Goal: Communication & Community: Answer question/provide support

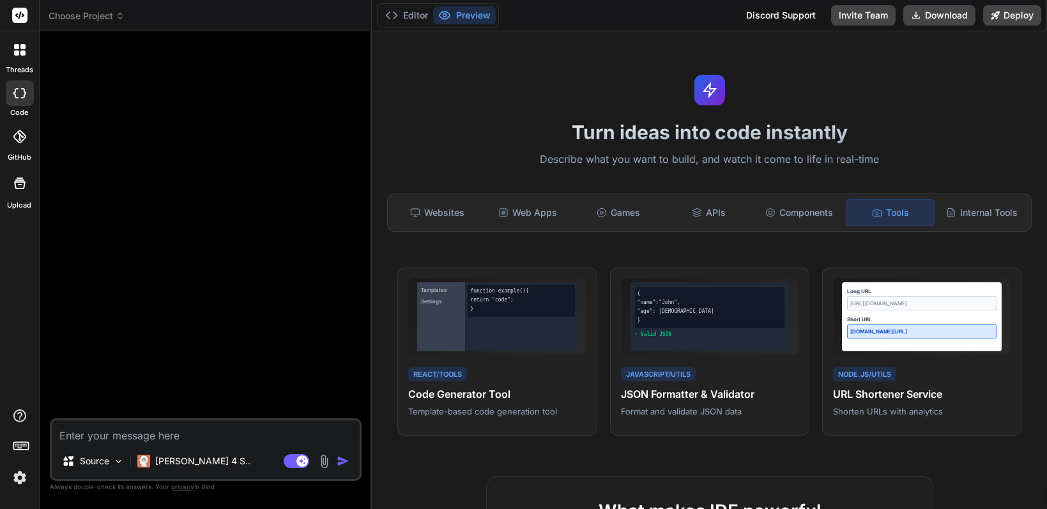
click at [221, 118] on div at bounding box center [206, 230] width 309 height 377
click at [20, 48] on icon at bounding box center [19, 49] width 11 height 11
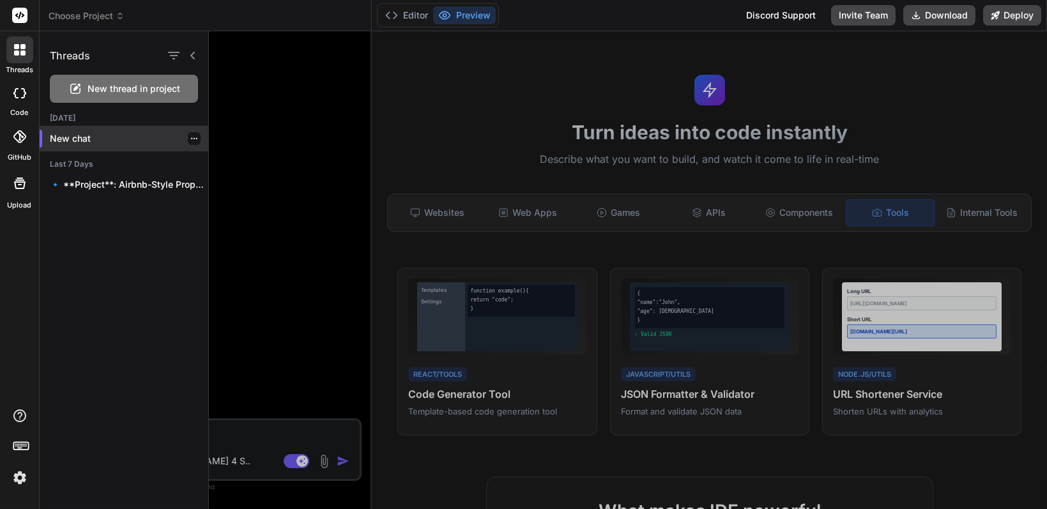
click at [70, 141] on p "New chat" at bounding box center [129, 138] width 158 height 13
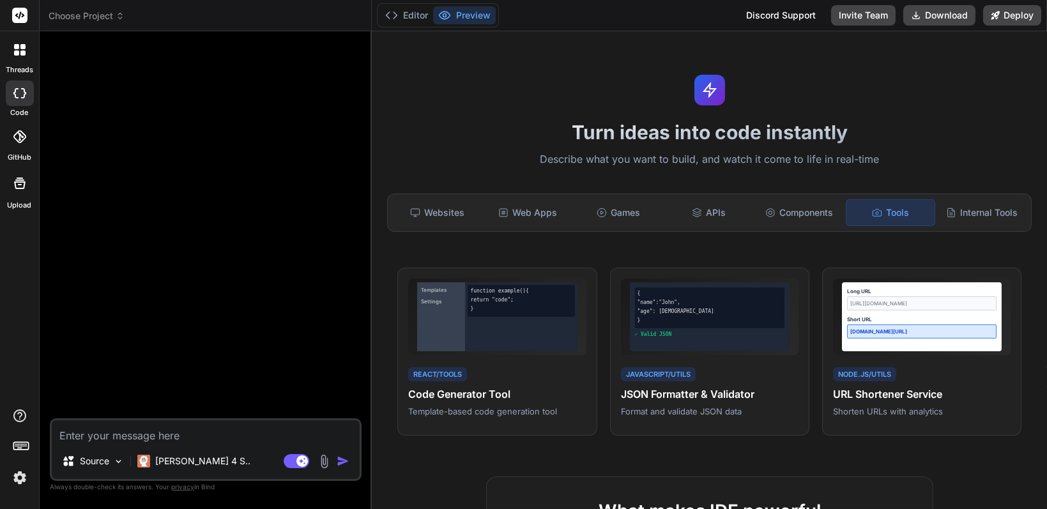
click at [787, 12] on div "Discord Support" at bounding box center [780, 15] width 85 height 20
type textarea "x"
click at [153, 436] on textarea at bounding box center [206, 431] width 308 height 23
type textarea "R"
type textarea "x"
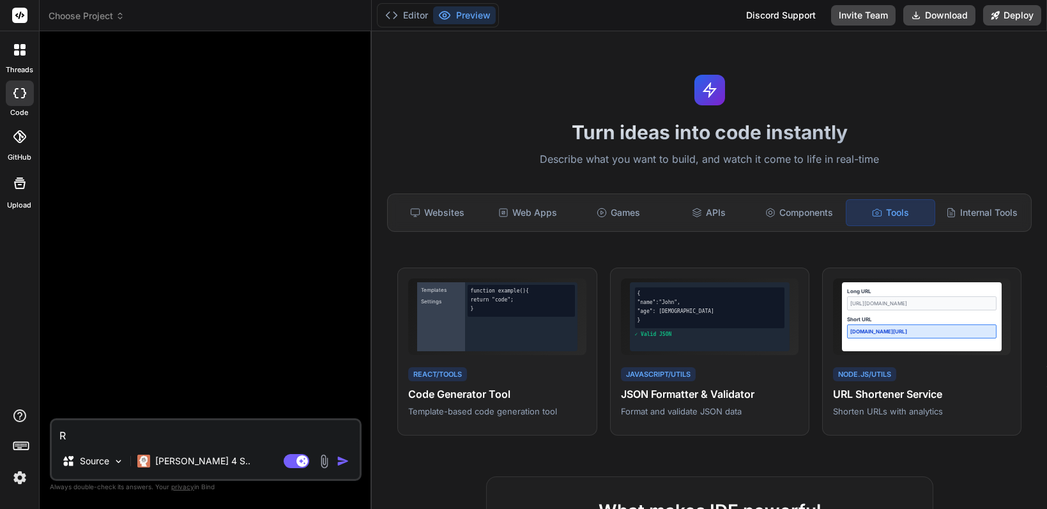
type textarea "x"
type textarea "[PERSON_NAME]"
type textarea "x"
type textarea "Ка"
type textarea "x"
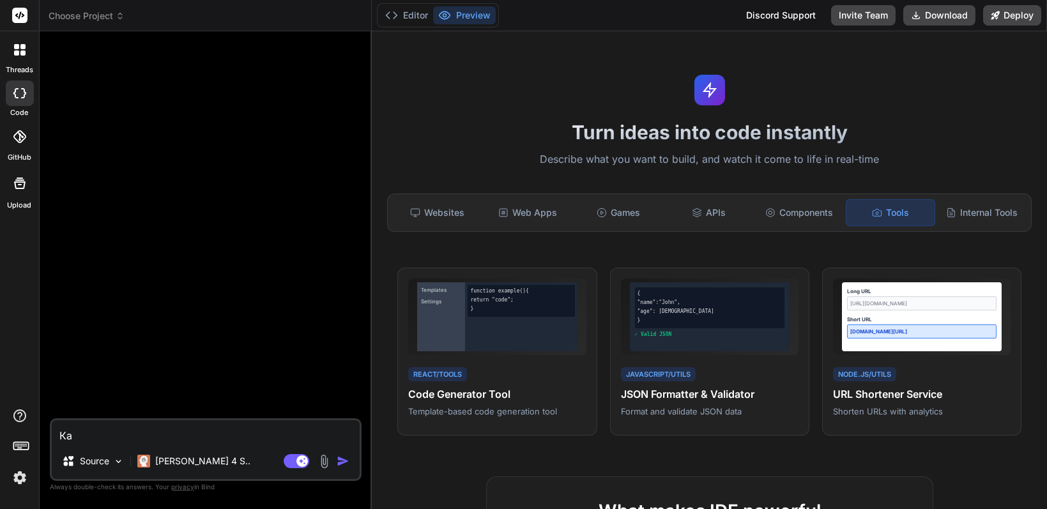
type textarea "Как"
type textarea "x"
type textarea "Как"
type textarea "x"
type textarea "Как т"
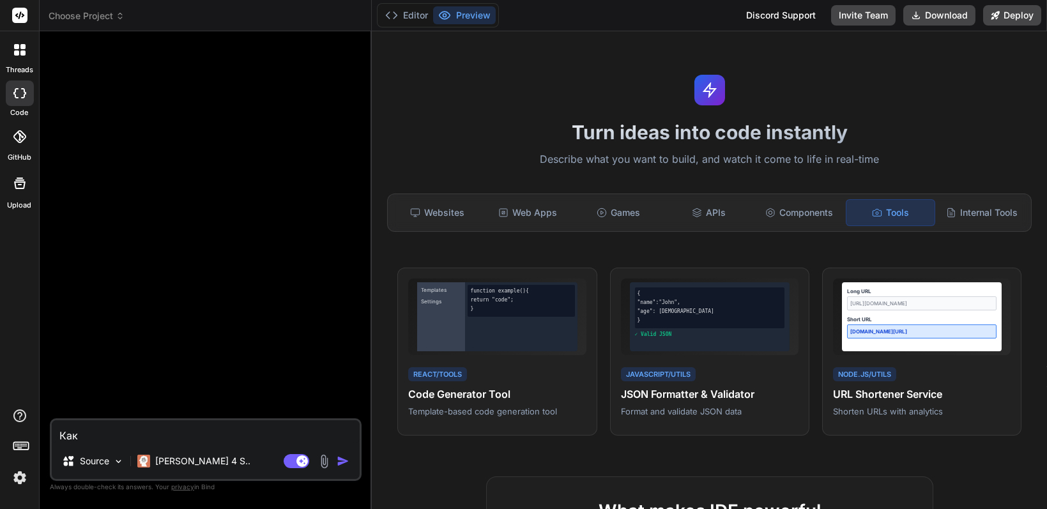
type textarea "x"
type textarea "Как ті"
type textarea "x"
type textarea "Как ті"
type textarea "x"
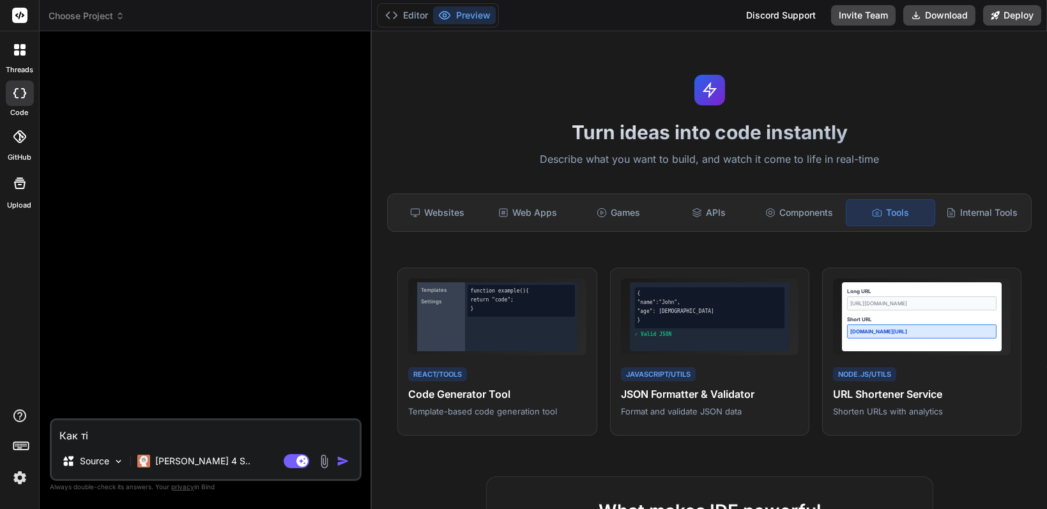
type textarea "Как ті м"
type textarea "x"
type textarea "Как ті мо"
type textarea "x"
type textarea "Как ті мож"
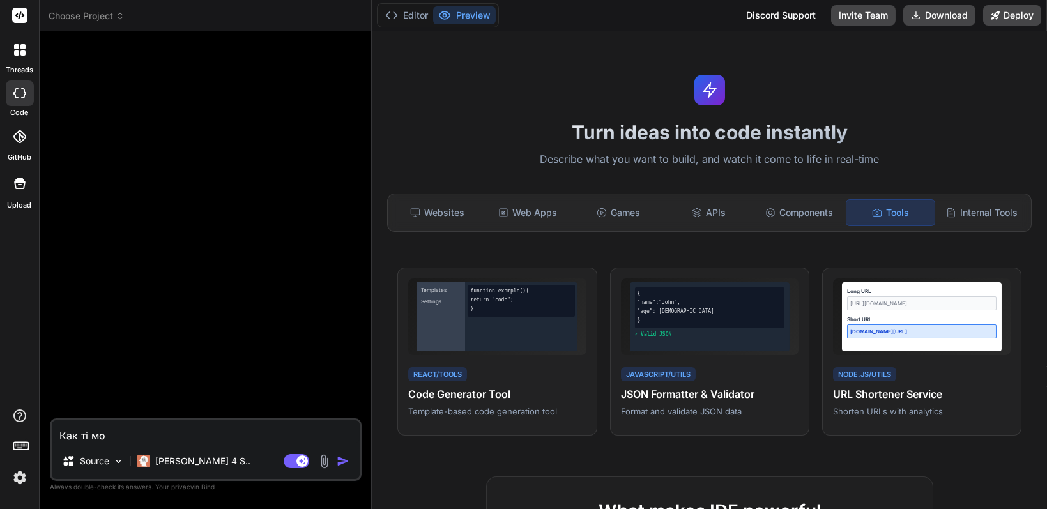
type textarea "x"
type textarea "Как ті може"
type textarea "x"
type textarea "Как ті можеш"
type textarea "x"
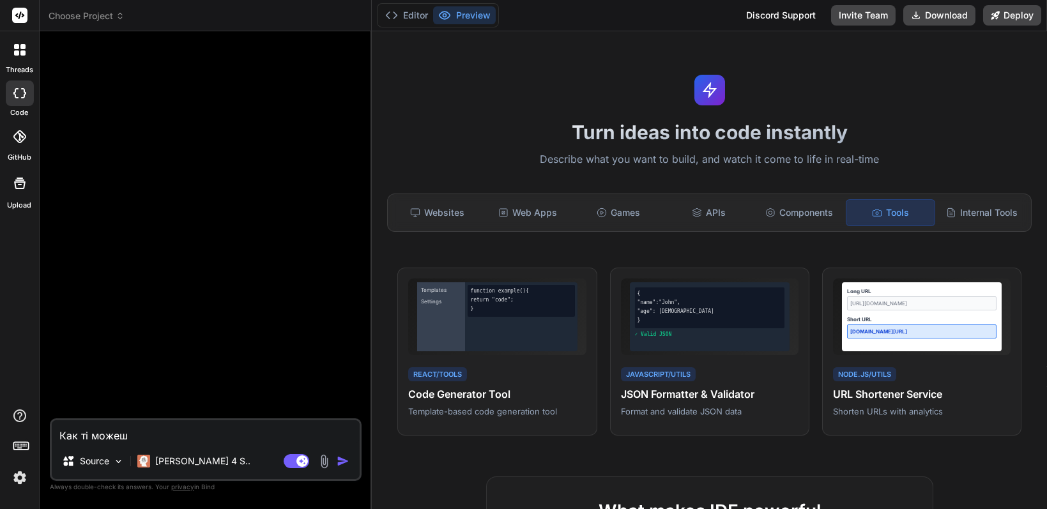
type textarea "Как ті можешь"
type textarea "x"
type textarea "Как т можешь"
type textarea "x"
type textarea "Как ты можешь"
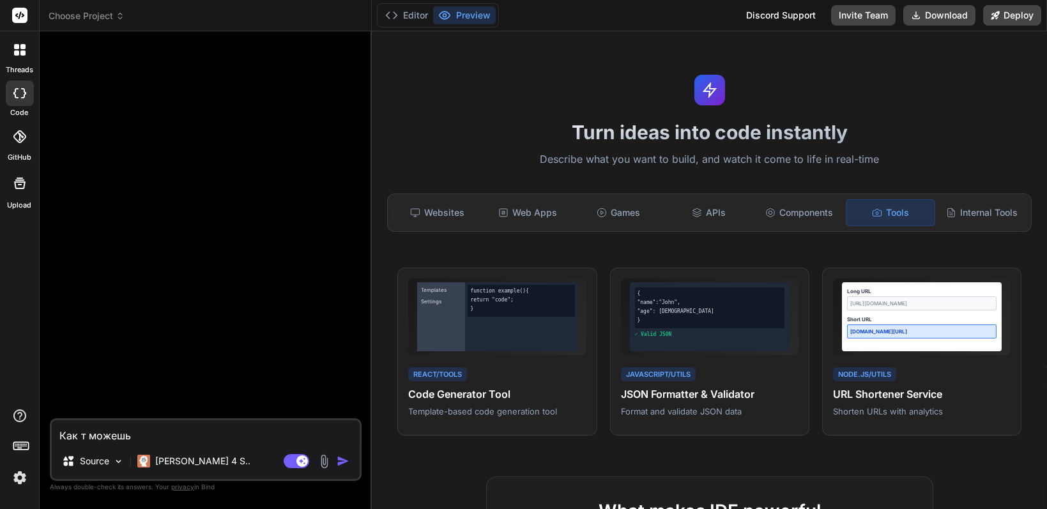
type textarea "x"
type textarea "Как ты можешь"
type textarea "x"
type textarea "Как ты можешь м"
type textarea "x"
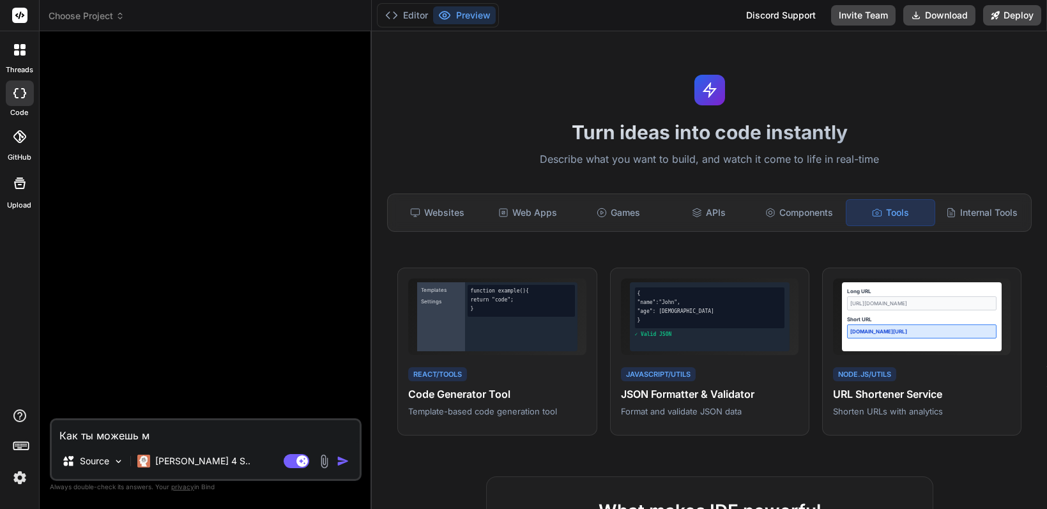
type textarea "Как ты можешь мн"
type textarea "x"
type textarea "Как ты можешь мне"
type textarea "x"
type textarea "Как ты можешь мне"
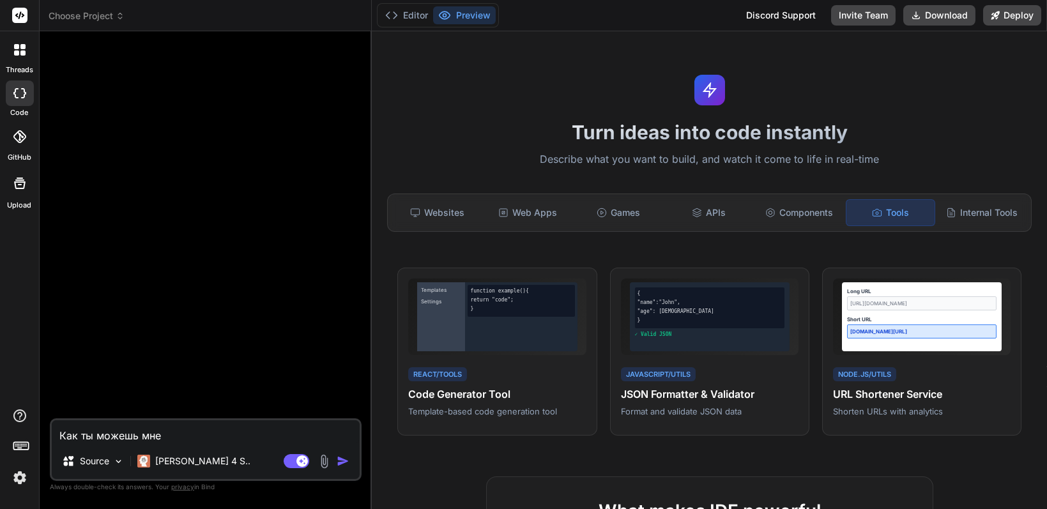
type textarea "x"
type textarea "Как ты можешь мне п"
type textarea "x"
type textarea "Как ты можешь мне по"
type textarea "x"
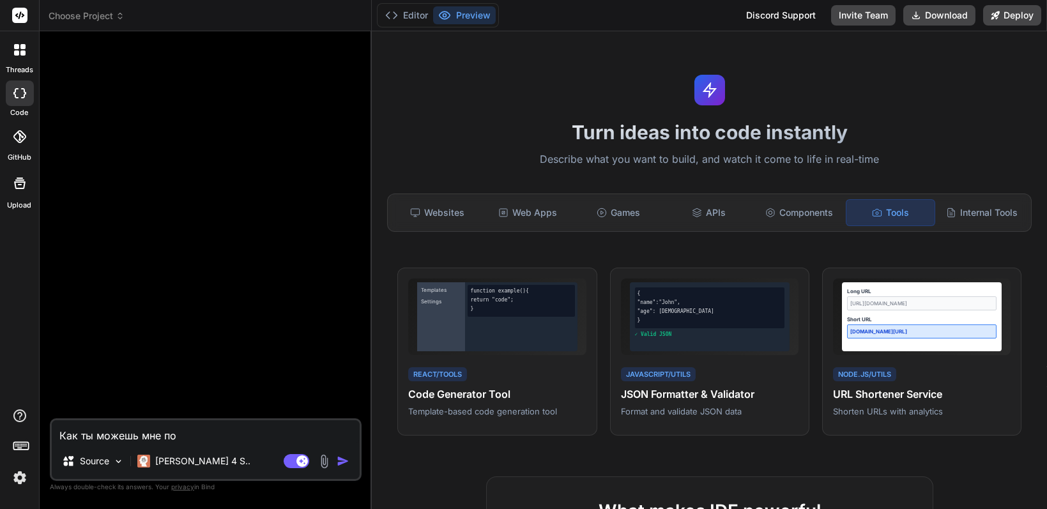
type textarea "Как ты можешь мне пом"
type textarea "x"
type textarea "Как ты можешь мне помо"
type textarea "x"
type textarea "Как ты можешь мне помоч"
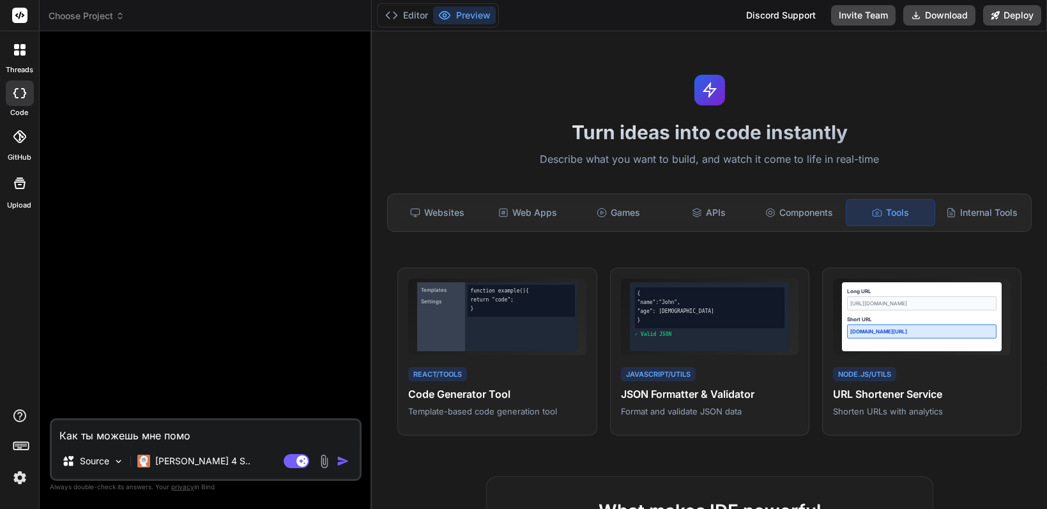
type textarea "x"
type textarea "Как ты можешь мне помочь"
type textarea "x"
type textarea "Как ты можешь мне помочь"
type textarea "x"
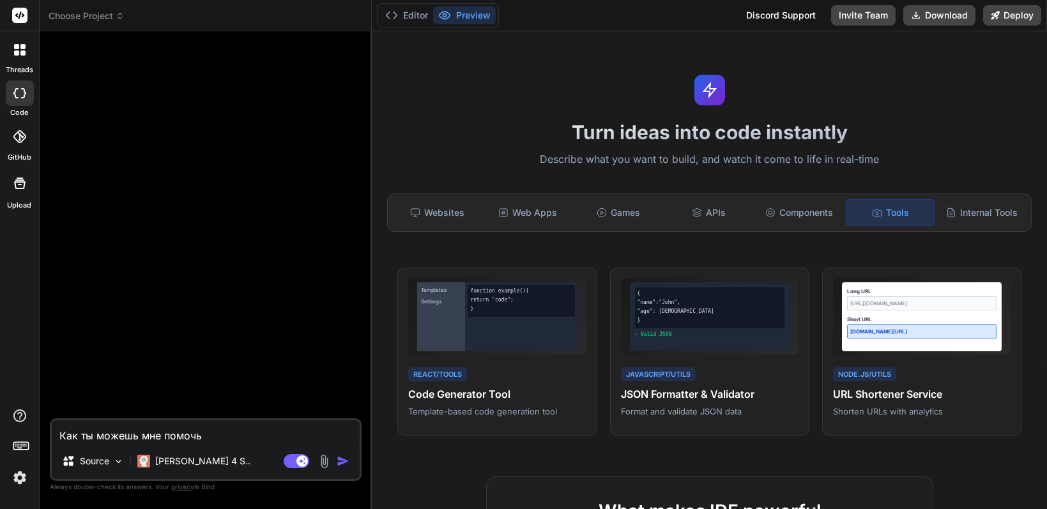
type textarea "Как ты можешь мне помочь с"
type textarea "x"
type textarea "Как ты можешь мне помочь с"
type textarea "x"
type textarea "Как ты можешь мне помочь с с"
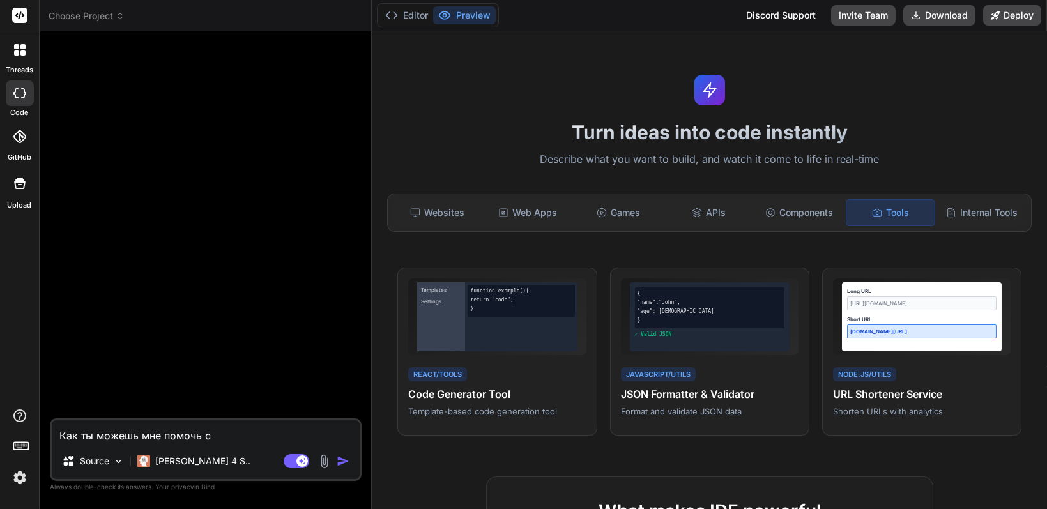
type textarea "x"
type textarea "Как ты можешь мне помочь с со"
type textarea "x"
type textarea "Как ты можешь мне помочь с соз"
type textarea "x"
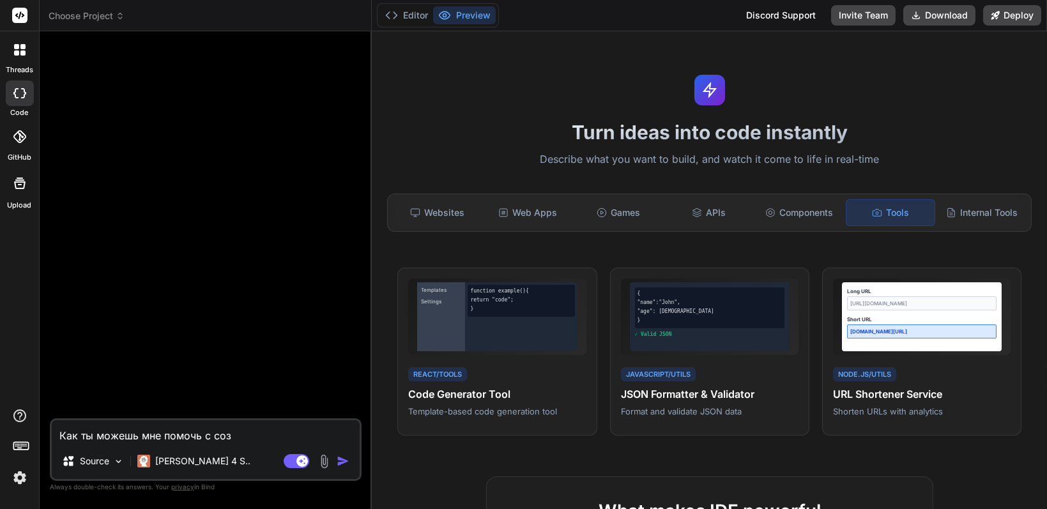
type textarea "Как ты можешь мне помочь с созд"
type textarea "x"
type textarea "Как ты можешь мне помочь с созда"
type textarea "x"
type textarea "Как ты можешь мне помочь с создан"
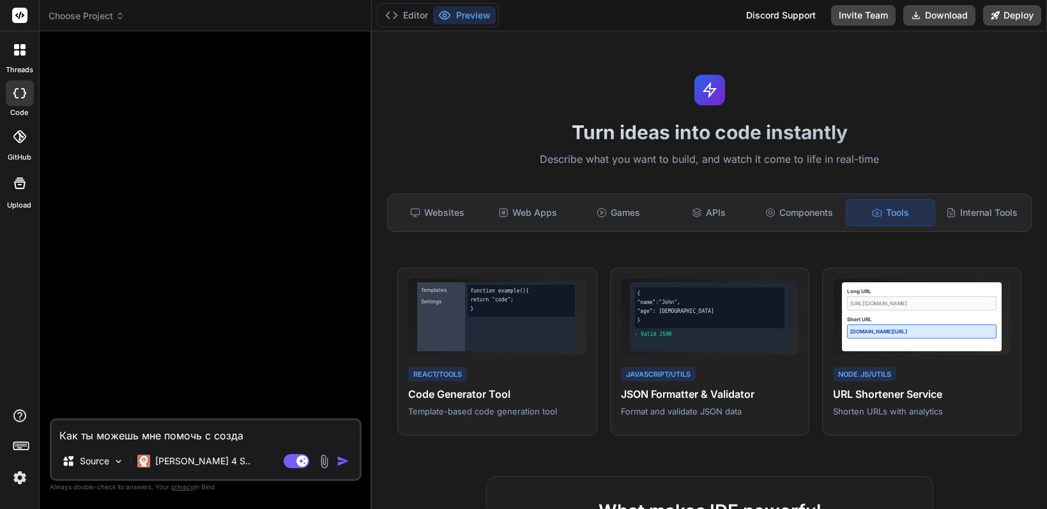
type textarea "x"
type textarea "Как ты можешь мне помочь с создани"
type textarea "x"
type textarea "Как ты можешь мне помочь с создание"
type textarea "x"
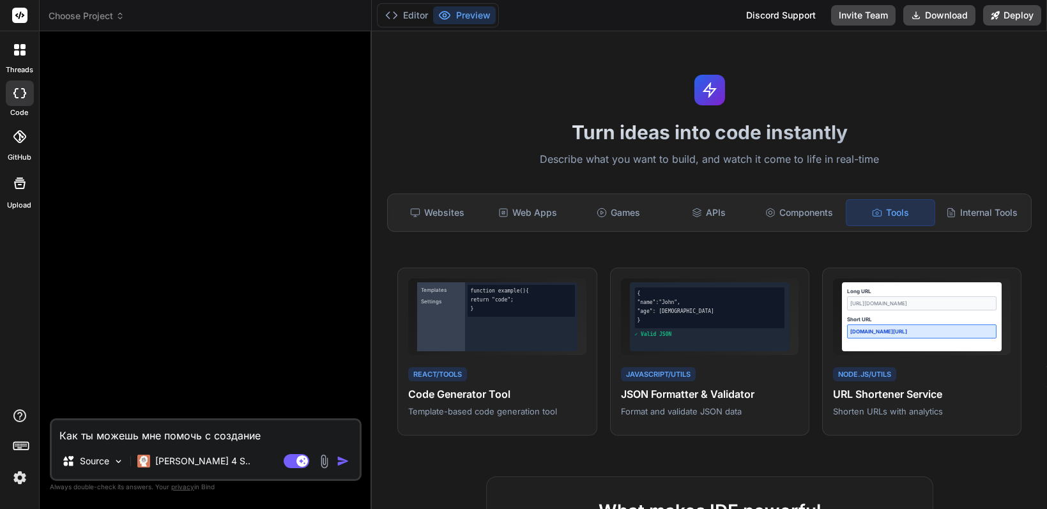
type textarea "Как ты можешь мне помочь с создание"
type textarea "x"
type textarea "Как ты можешь мне помочь с создание п"
type textarea "x"
type textarea "Как ты можешь мне помочь с создание пр"
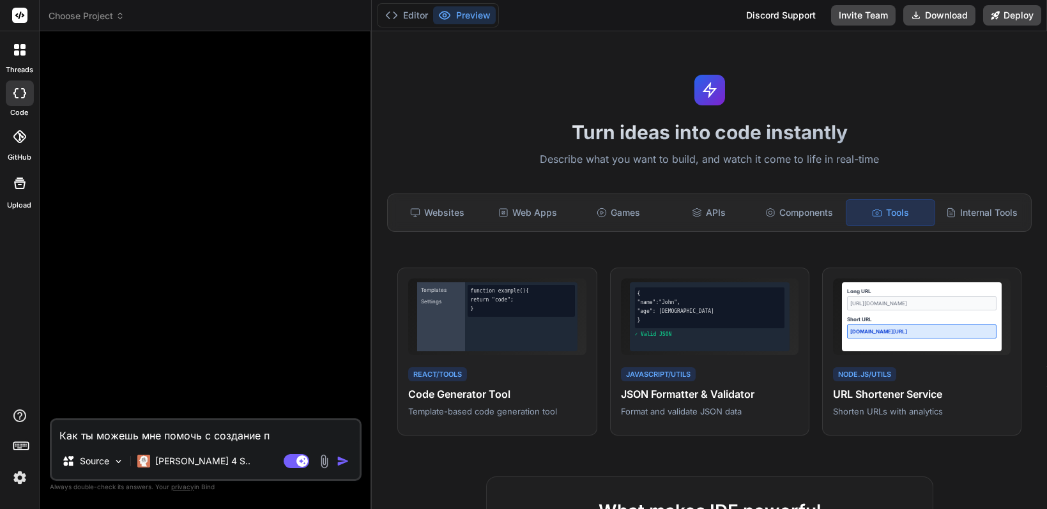
type textarea "x"
type textarea "Как ты можешь мне помочь с создание про"
type textarea "x"
type textarea "Как ты можешь мне помочь с создание прог"
type textarea "x"
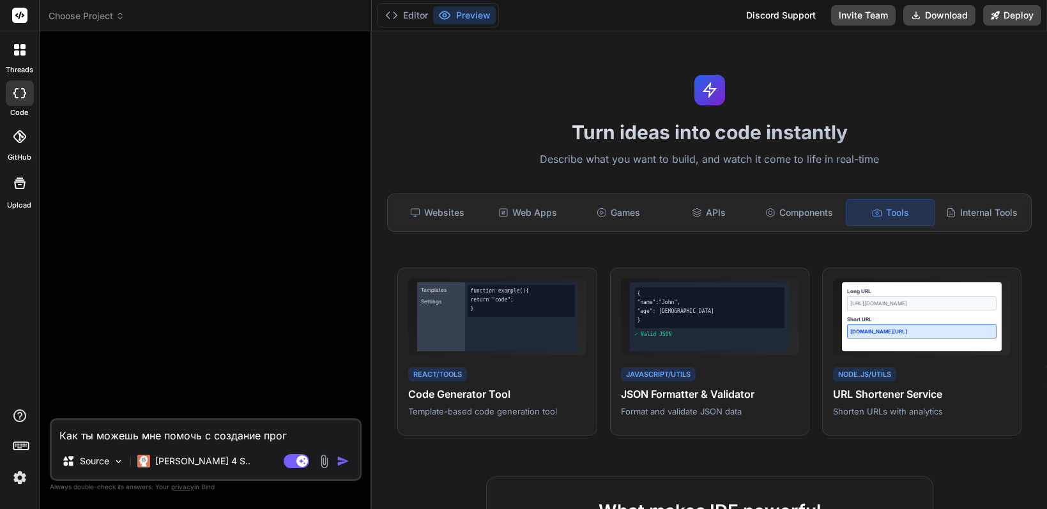
type textarea "Как ты можешь мне помочь с создание прогр"
type textarea "x"
type textarea "Как ты можешь мне помочь с создание програ"
type textarea "x"
type textarea "Как ты можешь мне помочь с создание програм"
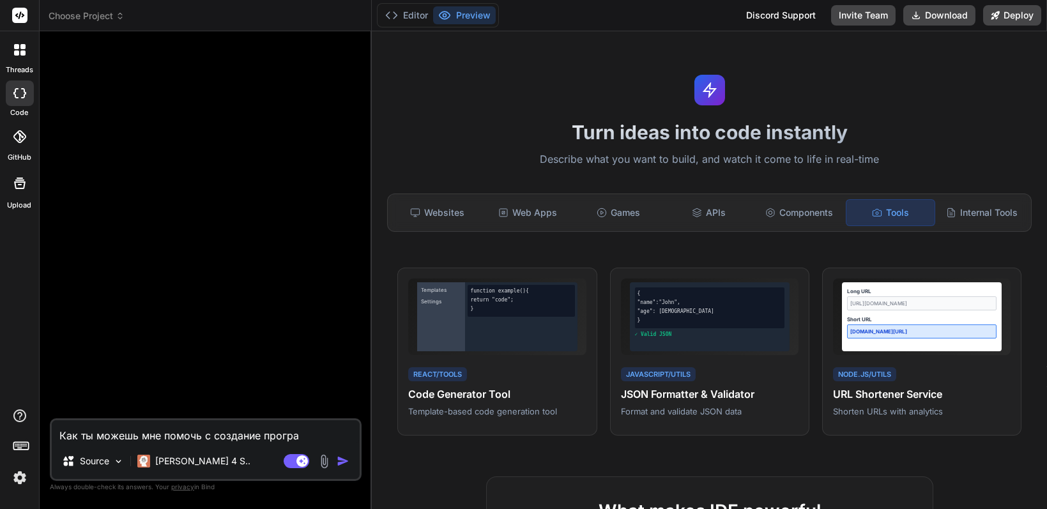
type textarea "x"
type textarea "Как ты можешь мне помочь с создание программ"
type textarea "x"
type textarea "Как ты можешь мне помочь с создание программы"
type textarea "x"
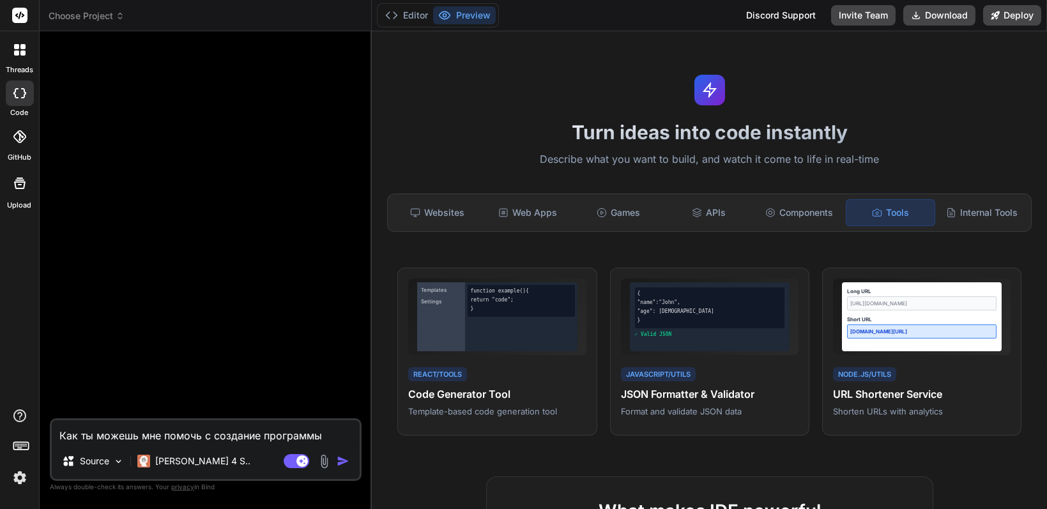
type textarea "Как ты можешь мне помочь с создание программы?"
type textarea "x"
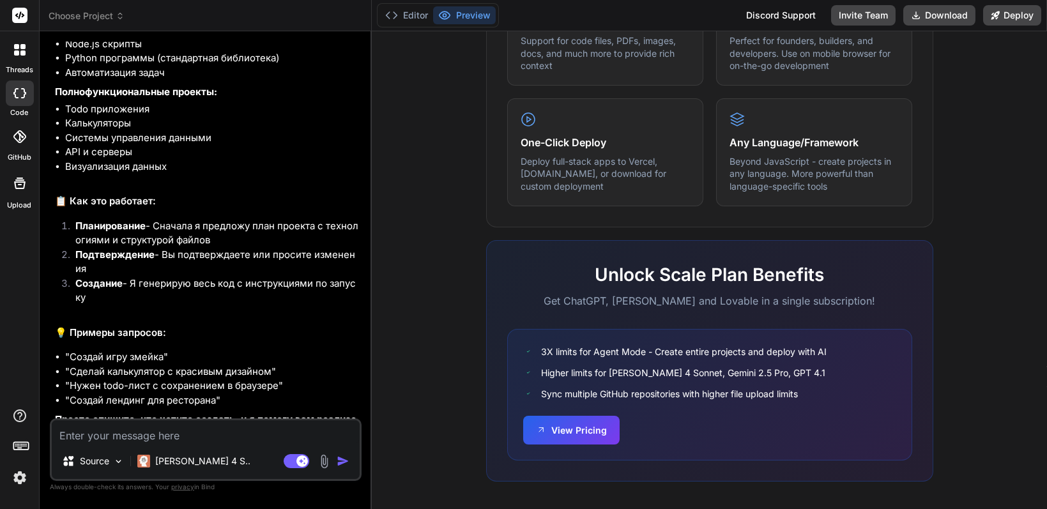
scroll to position [308, 0]
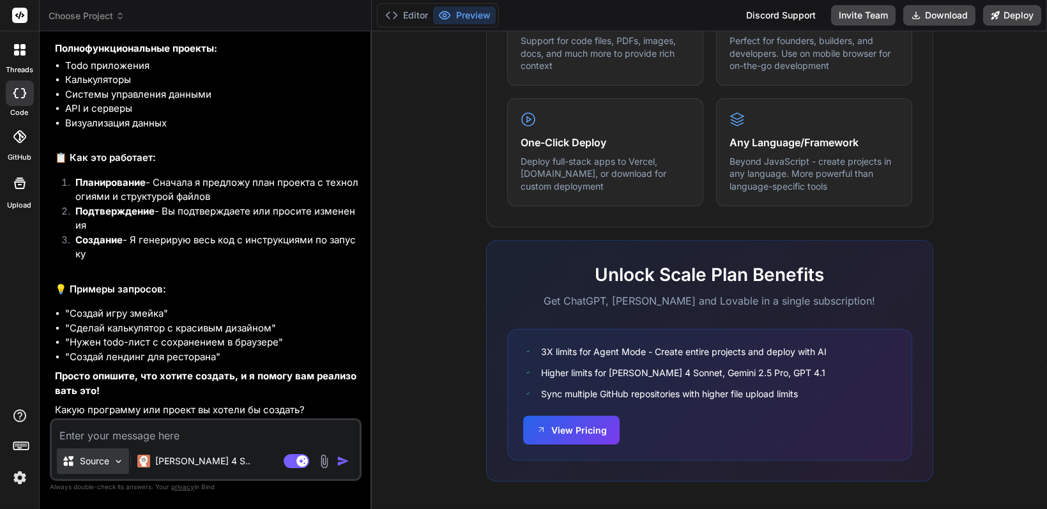
click at [108, 463] on p "Source" at bounding box center [94, 461] width 29 height 13
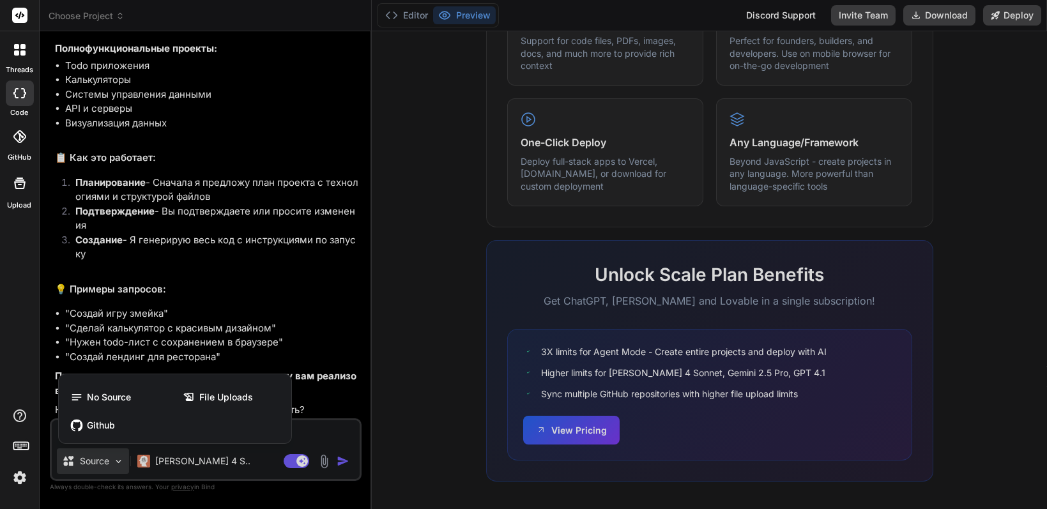
click at [200, 286] on div at bounding box center [523, 254] width 1047 height 509
type textarea "x"
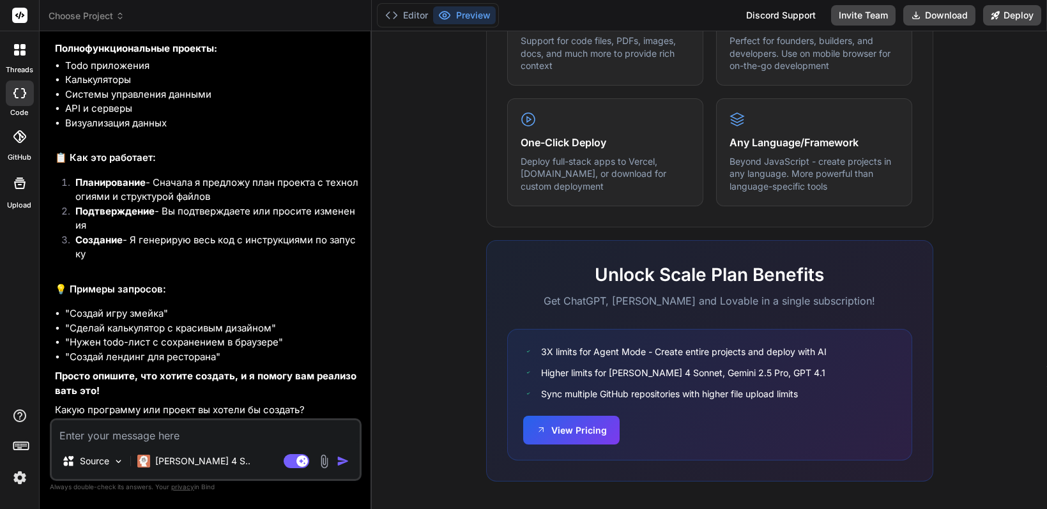
click at [164, 432] on textarea at bounding box center [206, 431] width 308 height 23
type textarea "е"
type textarea "x"
type textarea "ес"
type textarea "x"
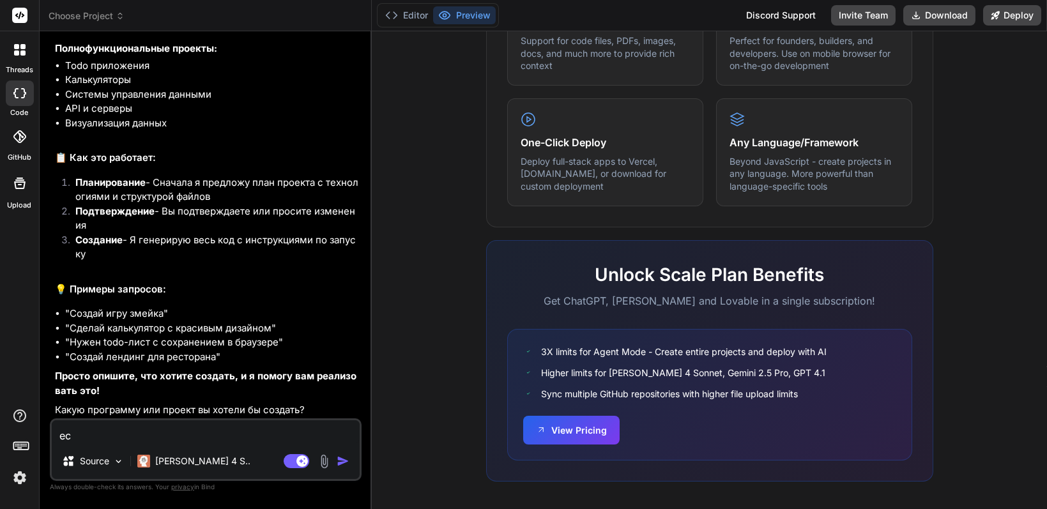
type textarea "ест"
type textarea "x"
type textarea "есть"
type textarea "x"
type textarea "есть"
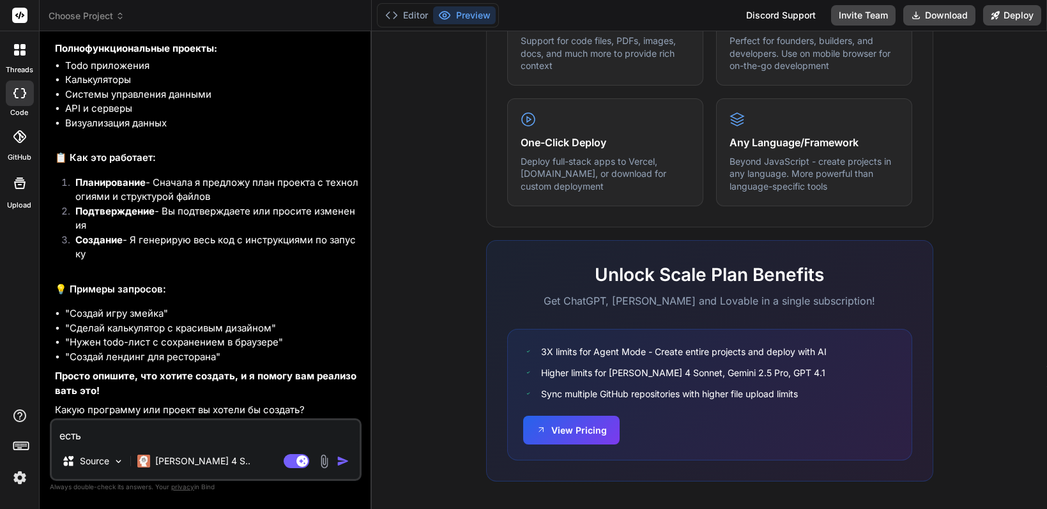
type textarea "x"
type textarea "есть л"
type textarea "x"
type textarea "есть ли"
type textarea "x"
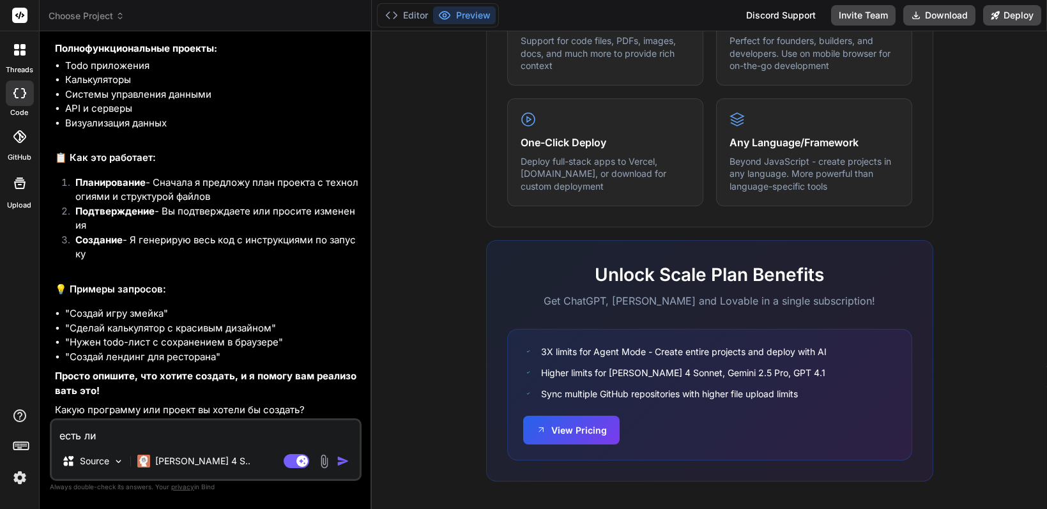
type textarea "есть ли"
type textarea "x"
type textarea "есть ли у"
type textarea "x"
type textarea "есть ли у"
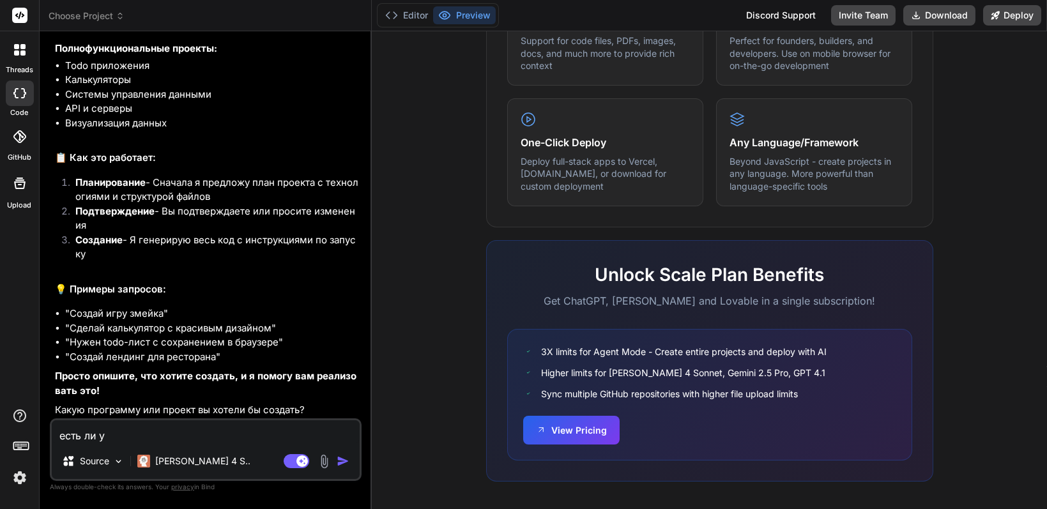
type textarea "x"
type textarea "есть ли у т"
type textarea "x"
type textarea "есть ли у те"
type textarea "x"
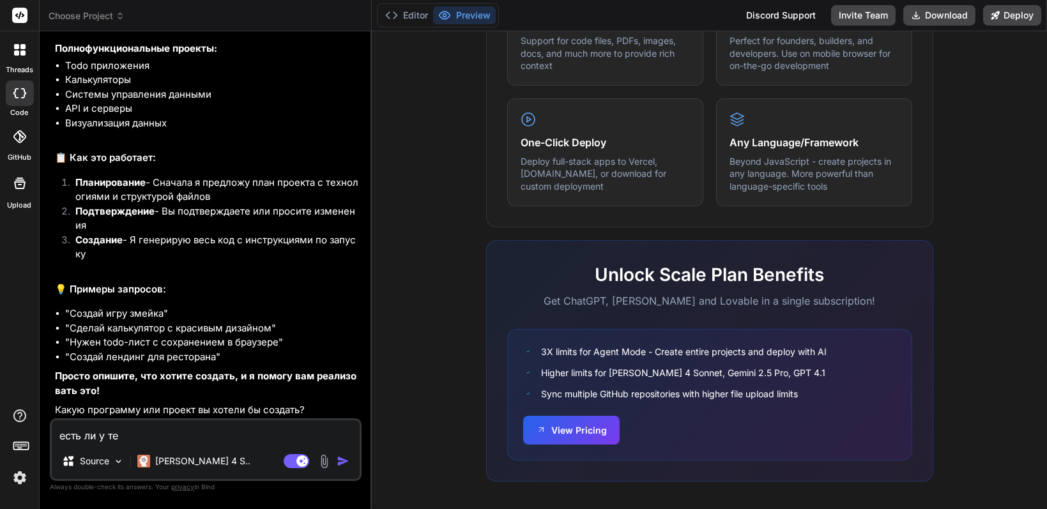
type textarea "есть ли у теб"
type textarea "x"
type textarea "есть ли у тебя"
type textarea "x"
type textarea "есть ли у тебя"
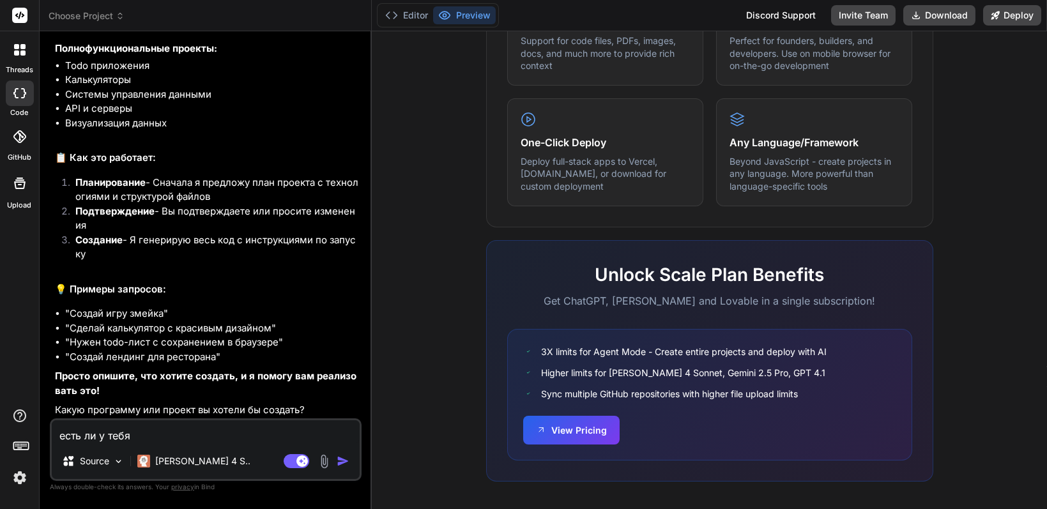
type textarea "x"
type textarea "есть ли у тебя д"
type textarea "x"
type textarea "есть ли у тебя до"
type textarea "x"
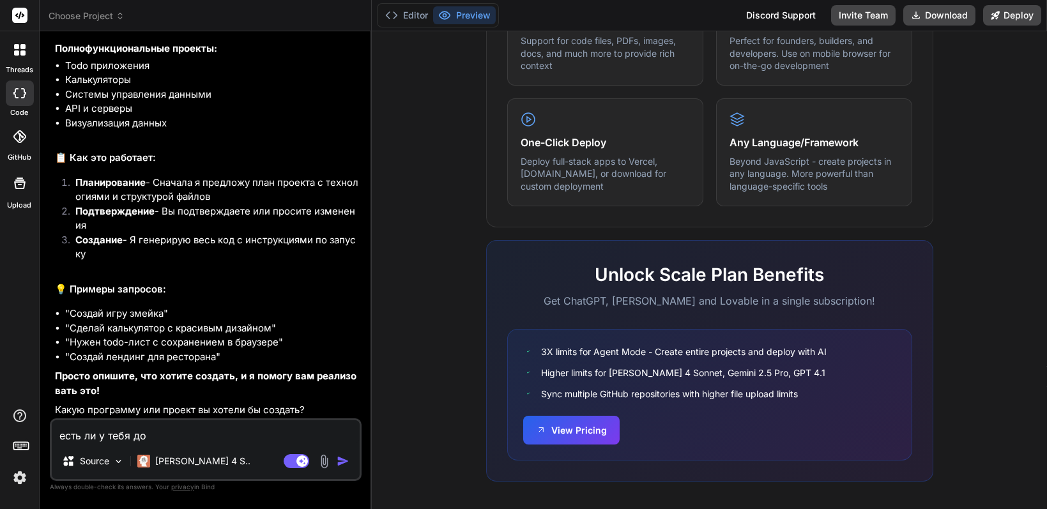
type textarea "есть ли у тебя дос"
type textarea "x"
type textarea "есть ли у тебя дост"
type textarea "x"
type textarea "есть ли у тебя досту"
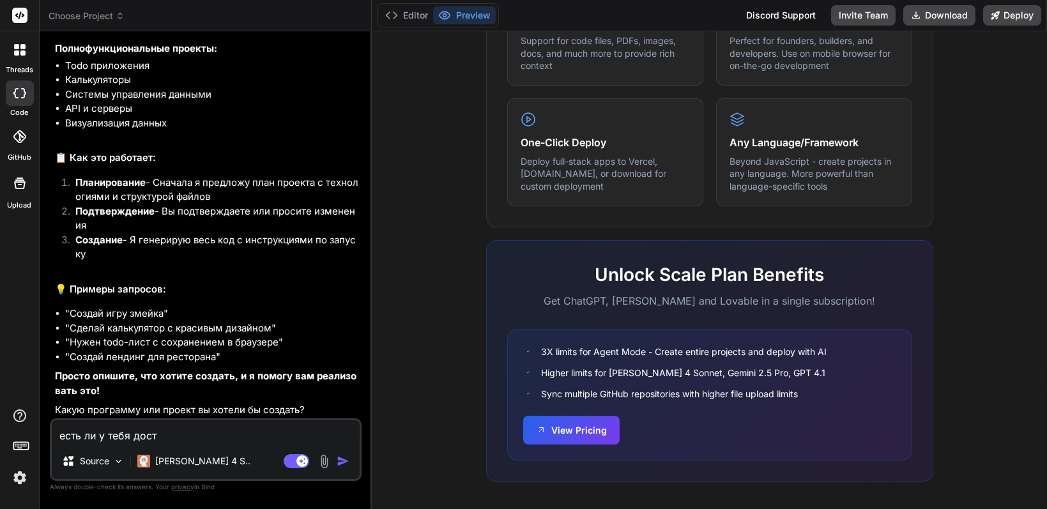
type textarea "x"
type textarea "есть ли у тебя доступ"
type textarea "x"
type textarea "есть ли у тебя доступ"
click at [323, 333] on li ""Сделай калькулятор с красивым дизайном"" at bounding box center [212, 328] width 294 height 15
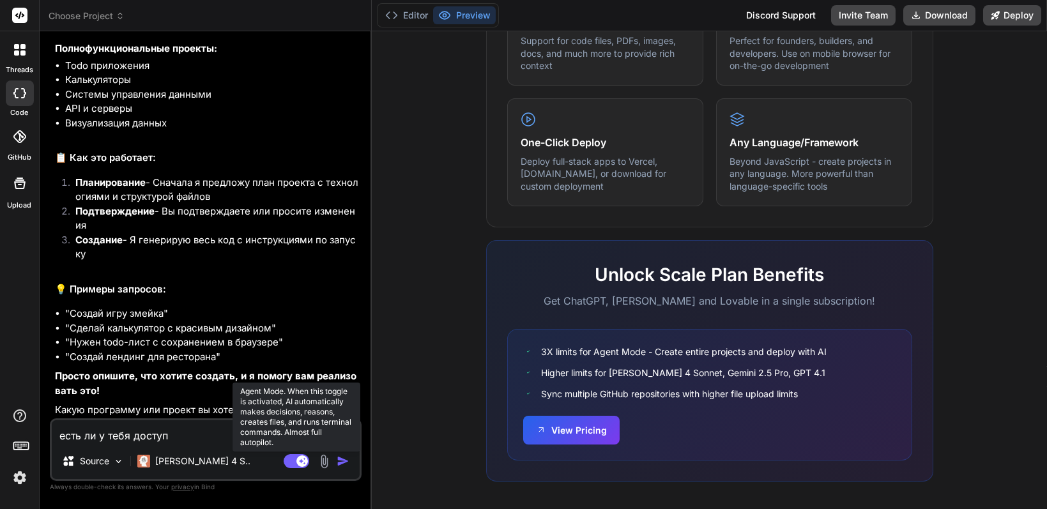
click at [287, 466] on rect at bounding box center [297, 461] width 26 height 14
type textarea "x"
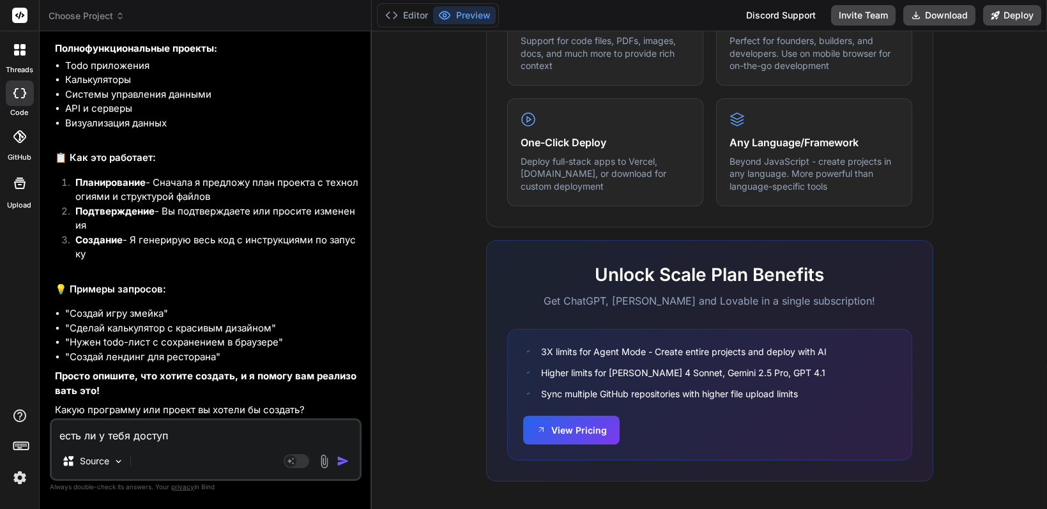
click at [183, 436] on textarea "есть ли у тебя доступ" at bounding box center [206, 431] width 308 height 23
type textarea "есть ли у тебя доступ"
type textarea "x"
type textarea "есть ли у тебя доступ в"
type textarea "x"
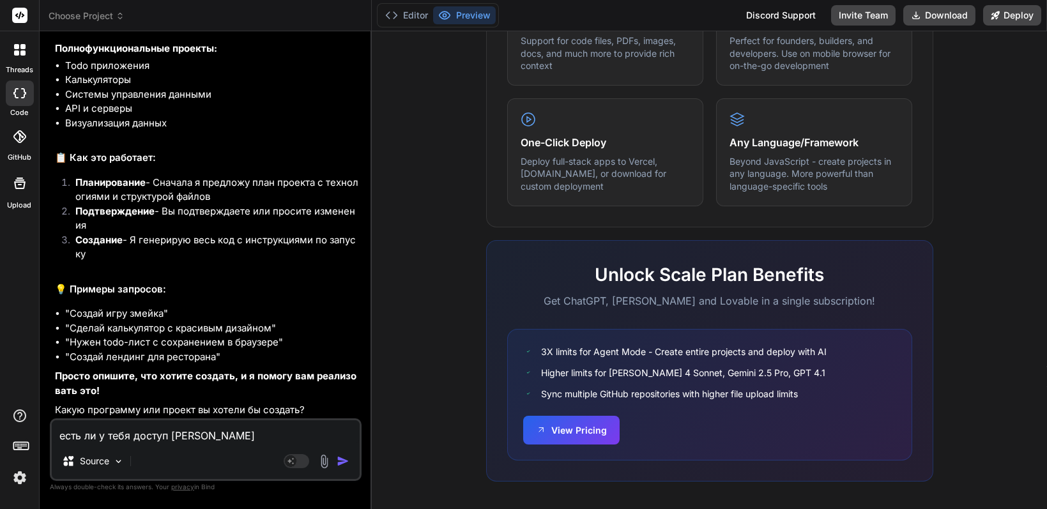
type textarea "есть ли у тебя доступ в"
type textarea "x"
type textarea "есть ли у тебя доступ в и"
type textarea "x"
type textarea "есть ли у тебя доступ в ин"
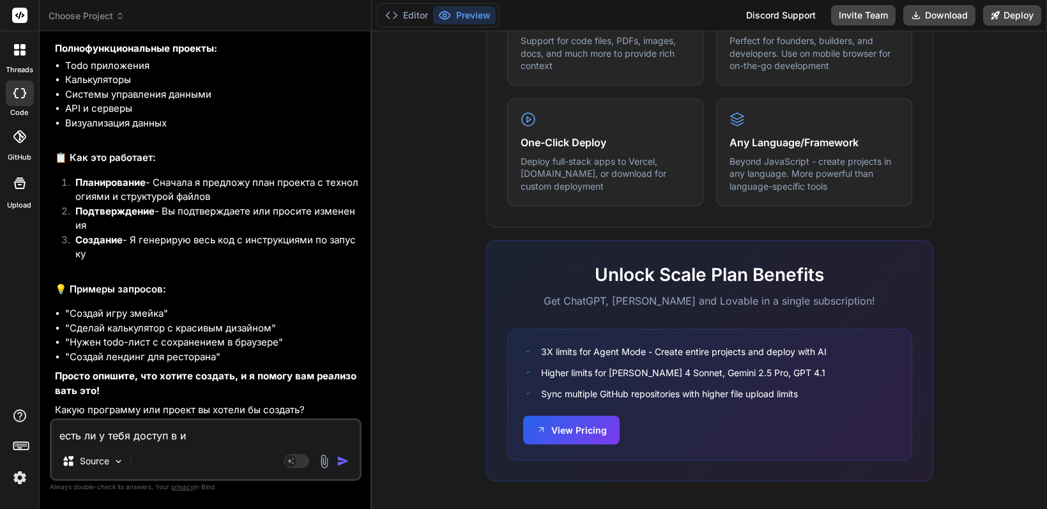
type textarea "x"
type textarea "есть ли у тебя доступ в инт"
type textarea "x"
type textarea "есть ли у тебя доступ в инте"
type textarea "x"
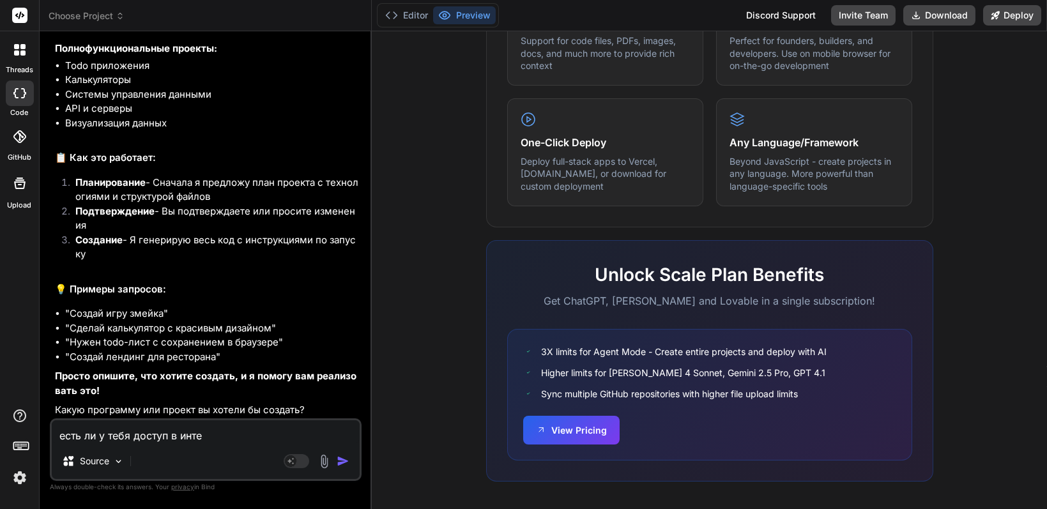
type textarea "есть ли у тебя доступ в интер"
type textarea "x"
type textarea "есть ли у тебя доступ в интерн"
type textarea "x"
type textarea "есть ли у тебя доступ в интерне"
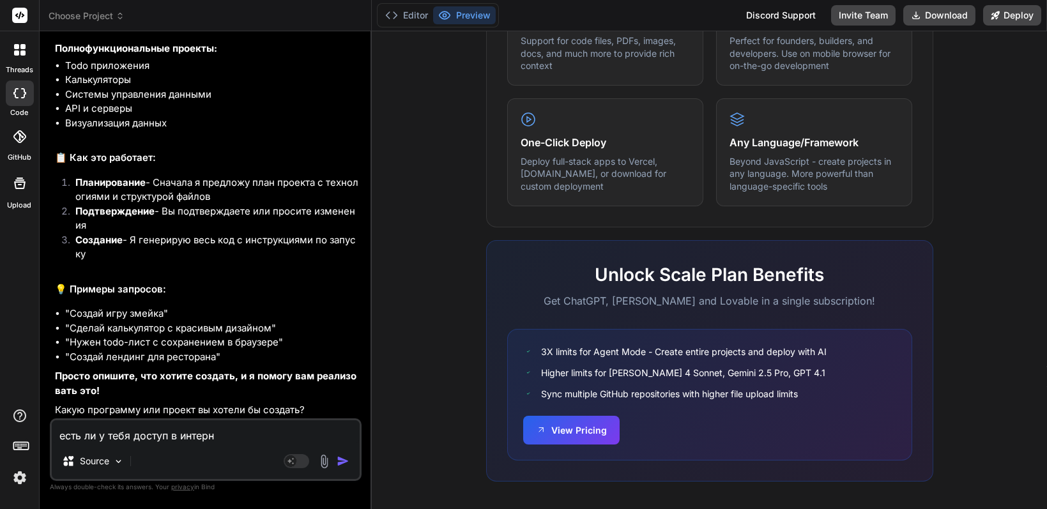
type textarea "x"
type textarea "есть ли у тебя доступ в интернет"
type textarea "x"
type textarea "есть ли у тебя доступ в интернет?"
type textarea "x"
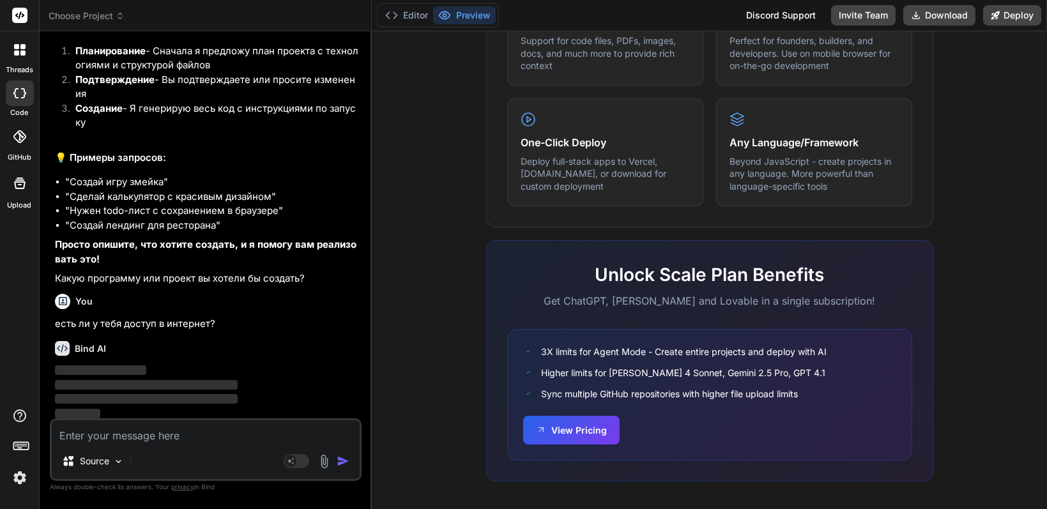
scroll to position [441, 0]
type textarea "x"
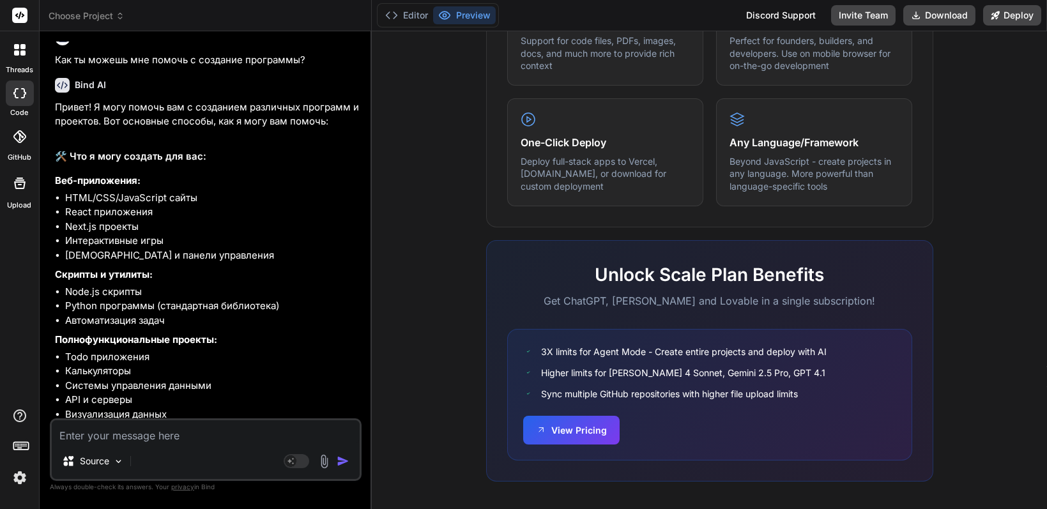
scroll to position [0, 0]
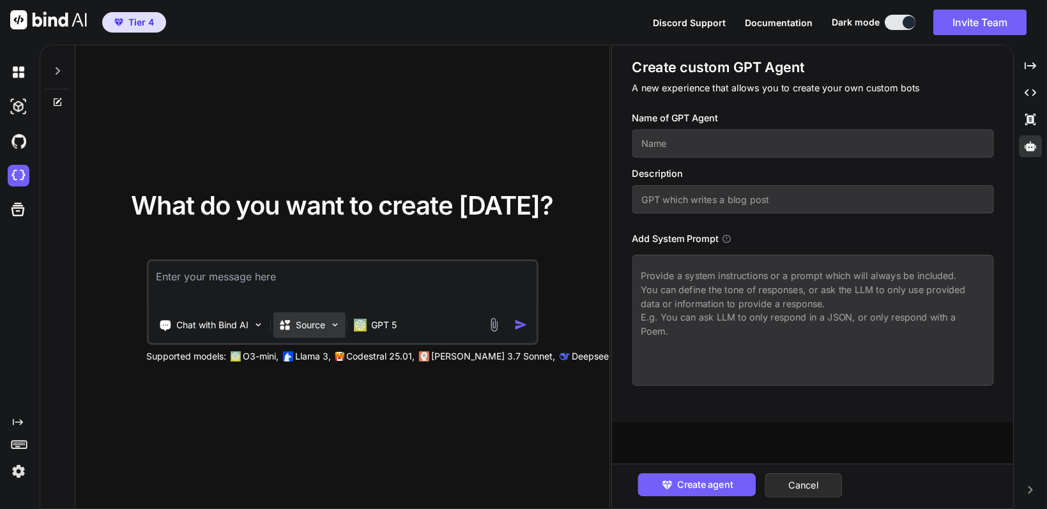
click at [321, 334] on div "Source" at bounding box center [309, 325] width 72 height 26
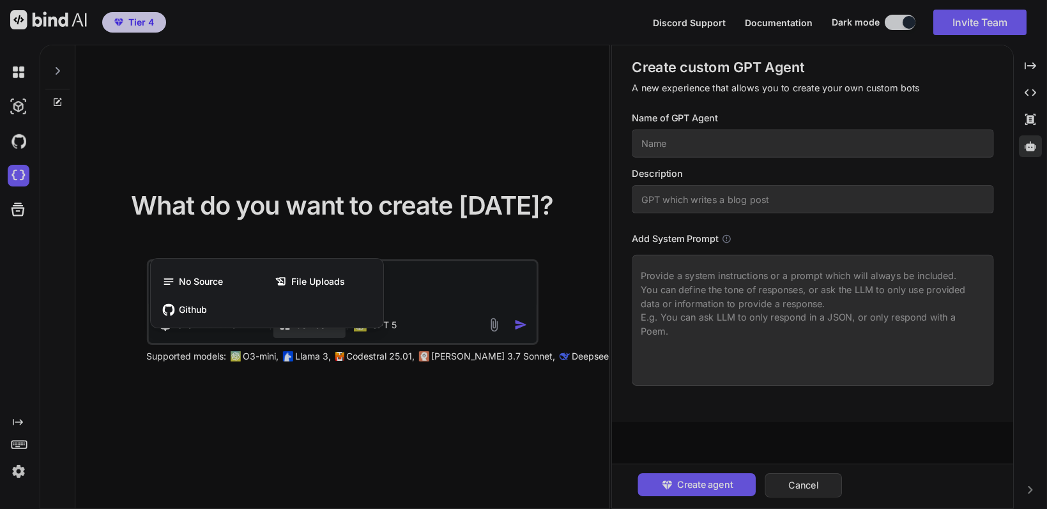
click at [349, 155] on div at bounding box center [523, 254] width 1047 height 509
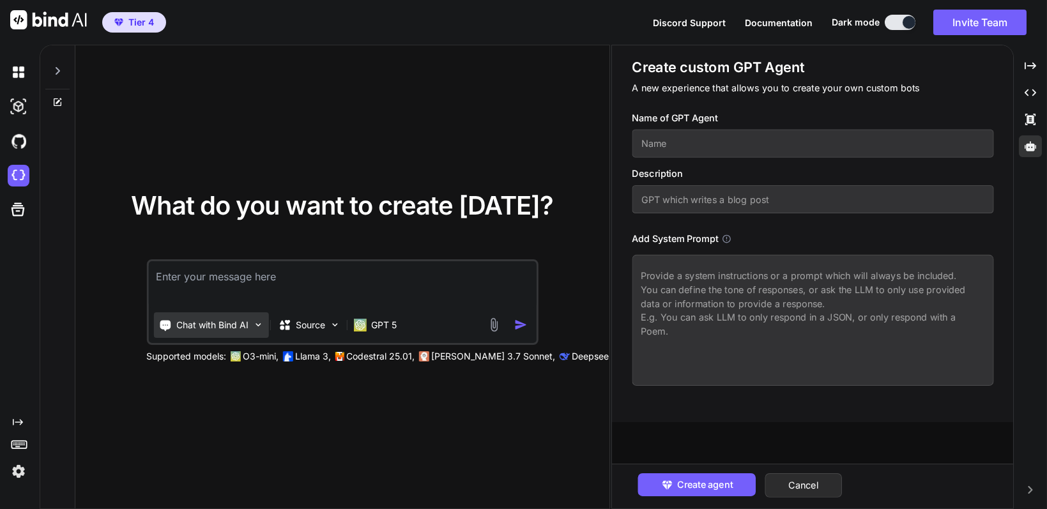
click at [244, 324] on p "Chat with Bind AI" at bounding box center [212, 325] width 72 height 13
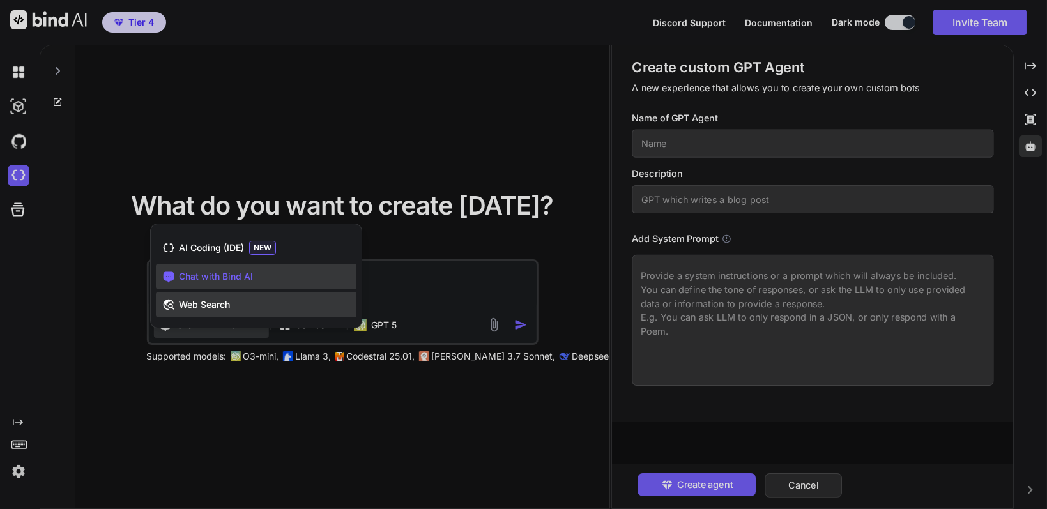
click at [219, 307] on span "Web Search" at bounding box center [204, 304] width 51 height 13
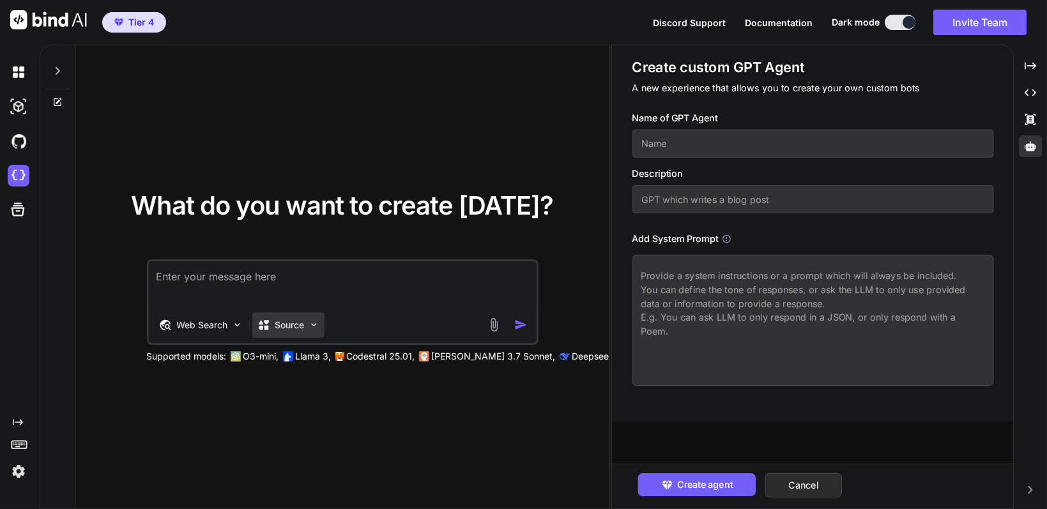
click at [294, 328] on p "Source" at bounding box center [289, 325] width 29 height 13
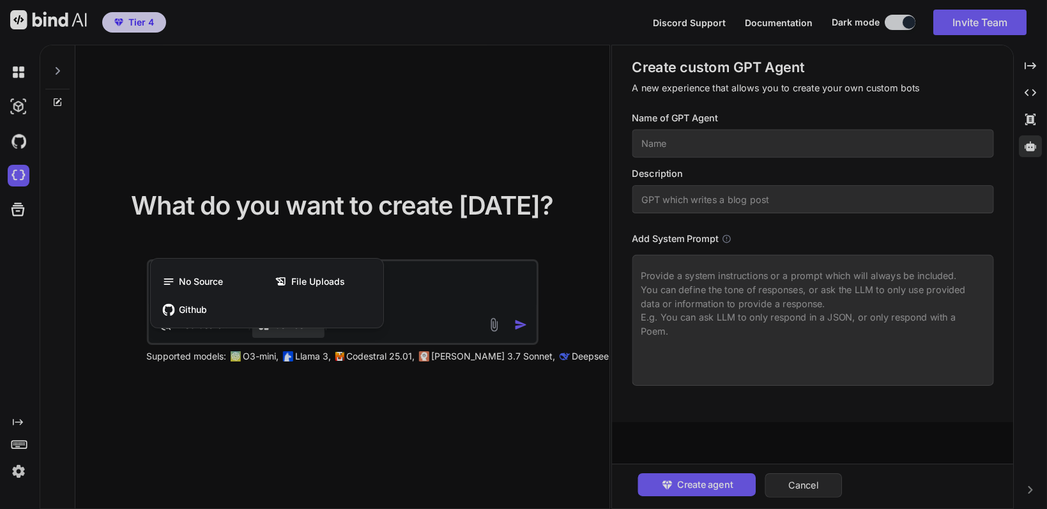
click at [450, 164] on div at bounding box center [523, 254] width 1047 height 509
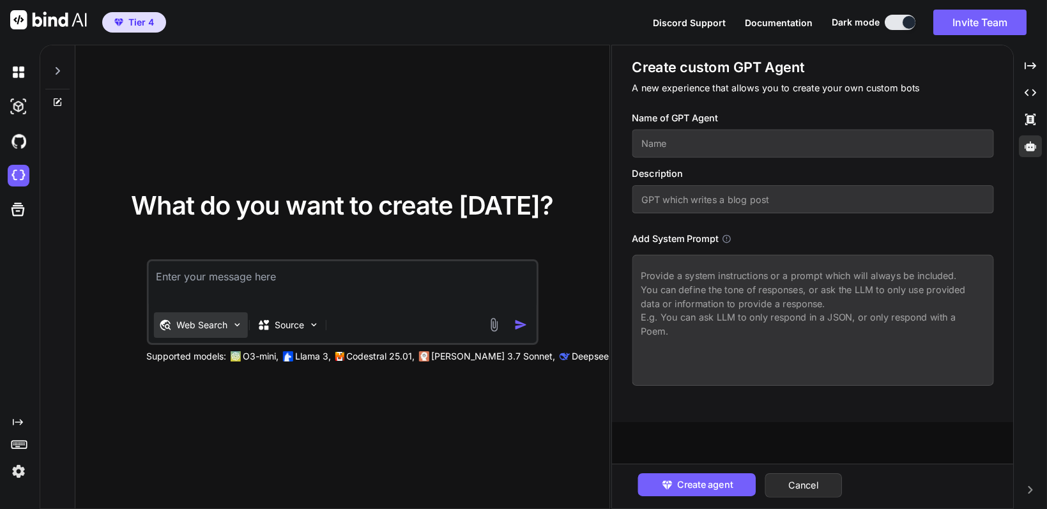
click at [204, 327] on p "Web Search" at bounding box center [201, 325] width 51 height 13
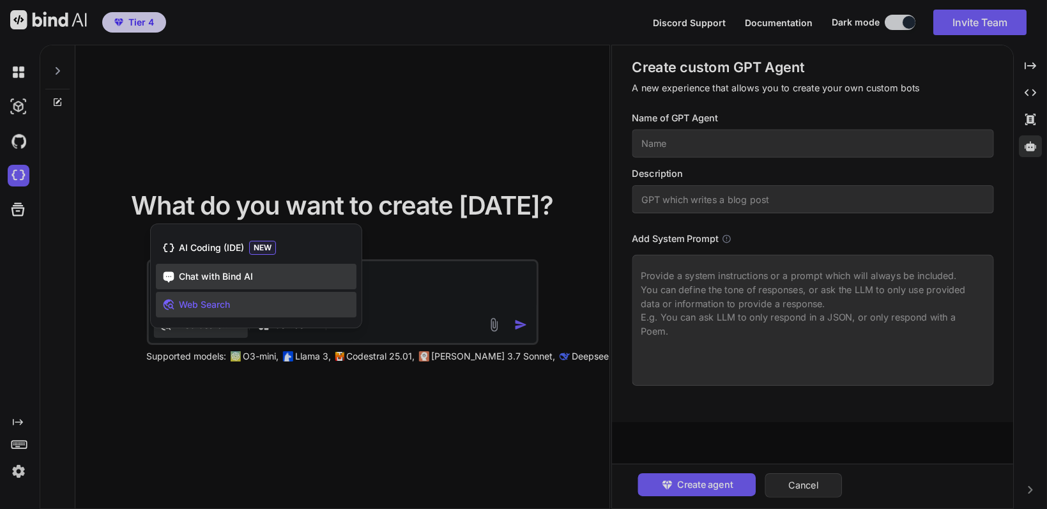
click at [217, 275] on span "Chat with Bind AI" at bounding box center [216, 276] width 74 height 13
type textarea "x"
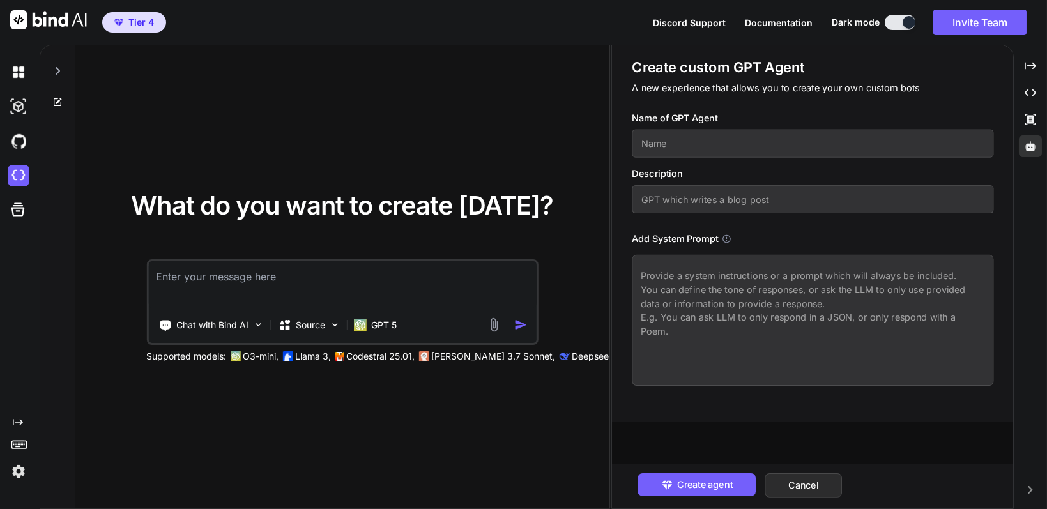
click at [247, 282] on textarea at bounding box center [342, 284] width 388 height 47
click at [156, 274] on textarea "Чем ты можешь мне помочь" at bounding box center [342, 284] width 388 height 47
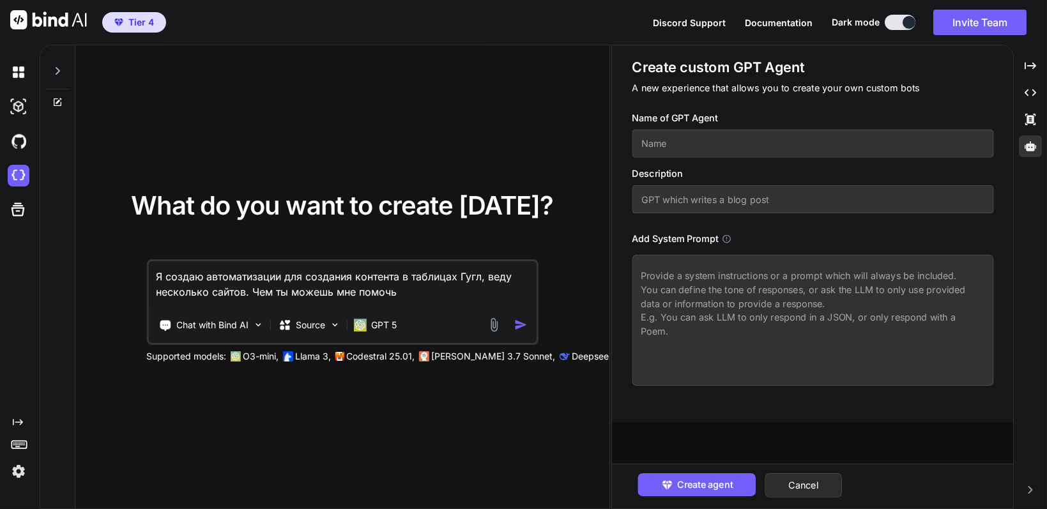
click at [398, 291] on textarea "Я создаю автоматизации для создания контента в таблицах Гугл, веду несколько са…" at bounding box center [342, 284] width 388 height 47
click at [480, 279] on textarea "Я создаю автоматизации для создания контента в таблицах Гугл, веду несколько са…" at bounding box center [342, 284] width 388 height 47
type textarea "Я создаю автоматизации для создания контента в таблицах Гугл с помощью ИИ, веду…"
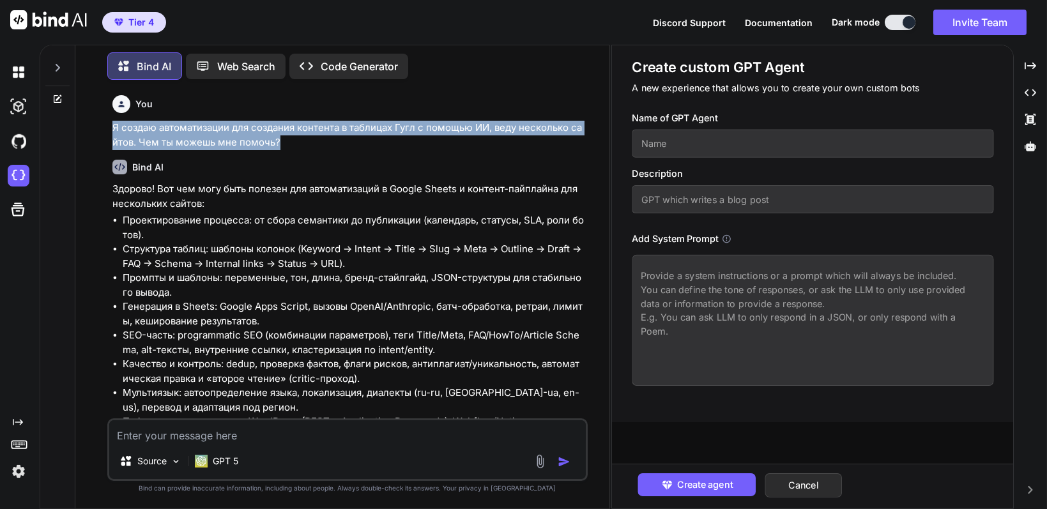
drag, startPoint x: 112, startPoint y: 126, endPoint x: 277, endPoint y: 144, distance: 165.7
click at [277, 144] on p "Я создаю автоматизации для создания контента в таблицах Гугл с помощью ИИ, веду…" at bounding box center [348, 135] width 473 height 29
copy p "Я создаю автоматизации для создания контента в таблицах Гугл с помощью ИИ, веду…"
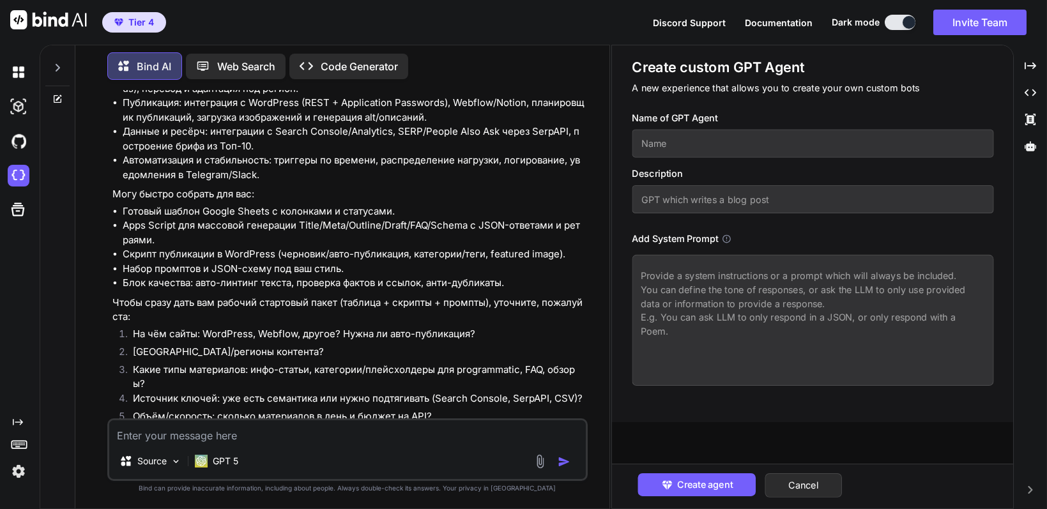
scroll to position [400, 0]
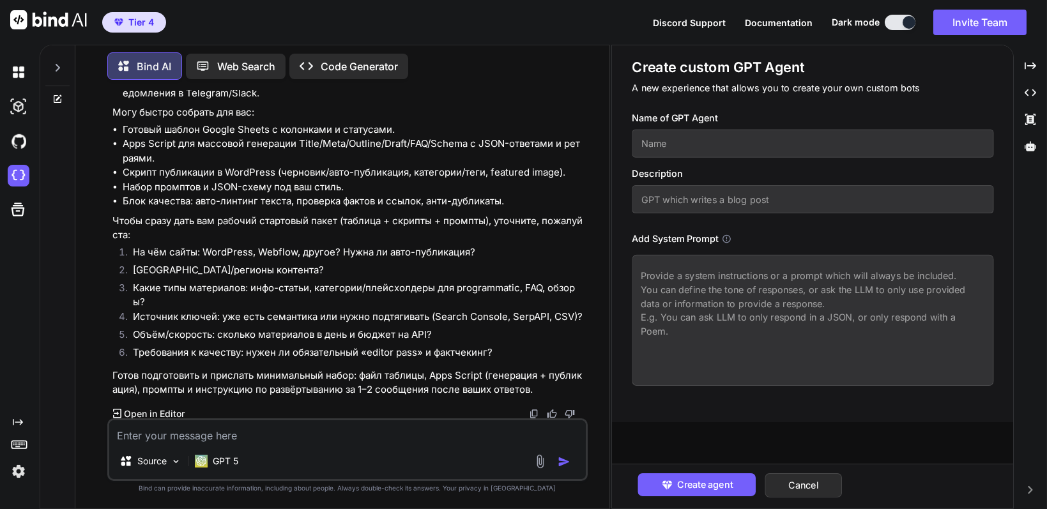
click at [119, 411] on icon "Created with Pixso." at bounding box center [117, 413] width 8 height 9
click at [1033, 117] on icon at bounding box center [1030, 119] width 10 height 11
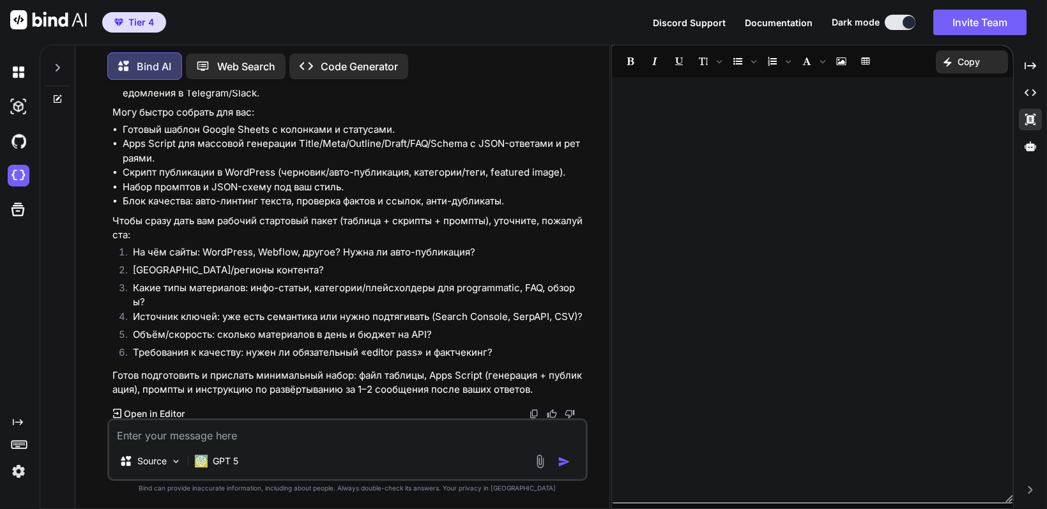
click at [140, 412] on p "Open in Editor" at bounding box center [154, 413] width 61 height 13
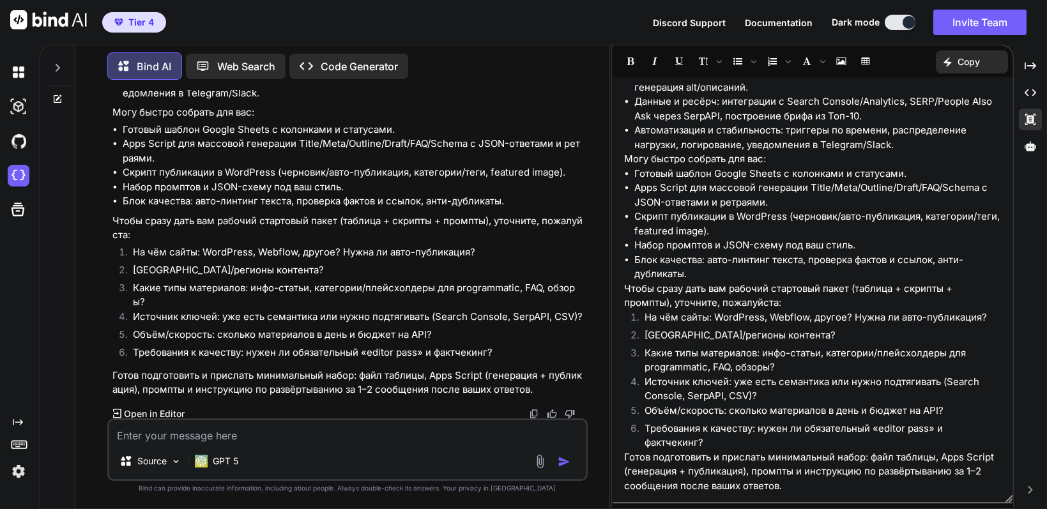
scroll to position [283, 0]
click at [354, 59] on p "Code Generator" at bounding box center [359, 66] width 77 height 15
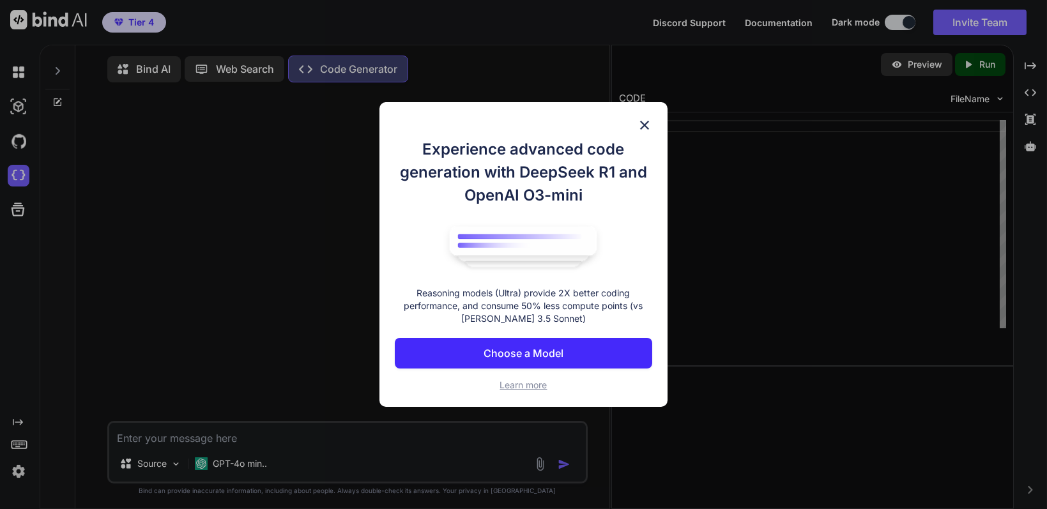
click at [269, 65] on div "Experience advanced code generation with DeepSeek R1 and OpenAI O3-mini Reasoni…" at bounding box center [523, 254] width 1047 height 509
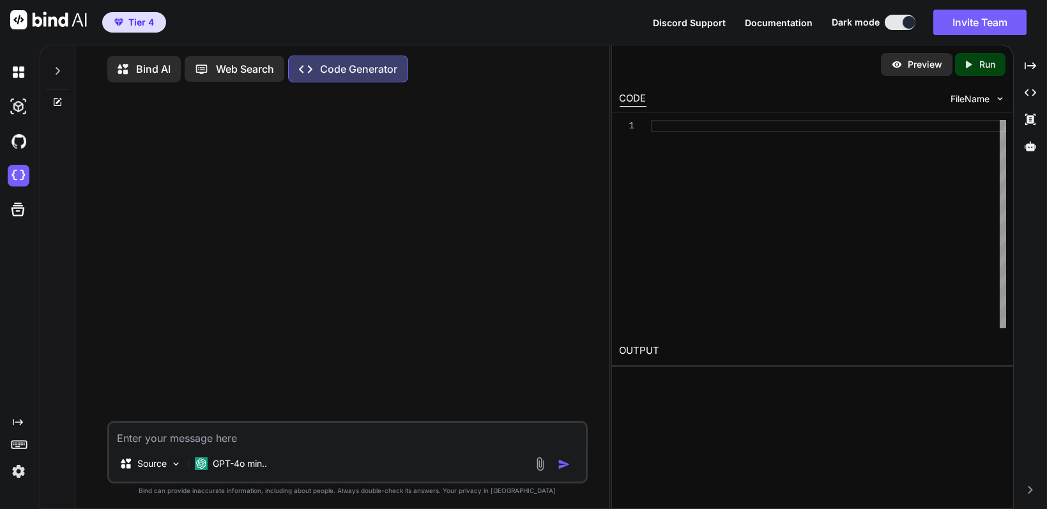
click at [266, 65] on p "Web Search" at bounding box center [245, 68] width 58 height 15
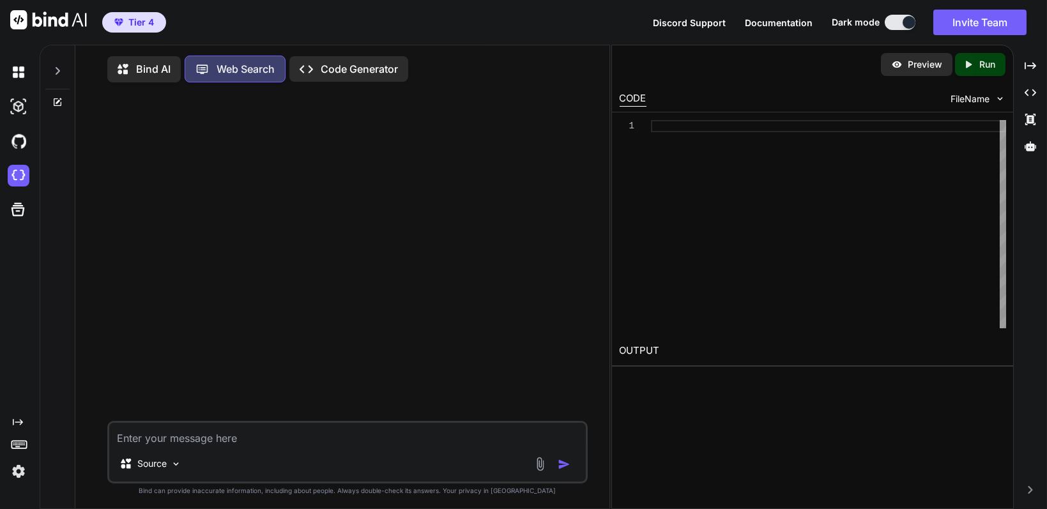
scroll to position [4, 0]
click at [148, 67] on p "Bind AI" at bounding box center [153, 66] width 34 height 15
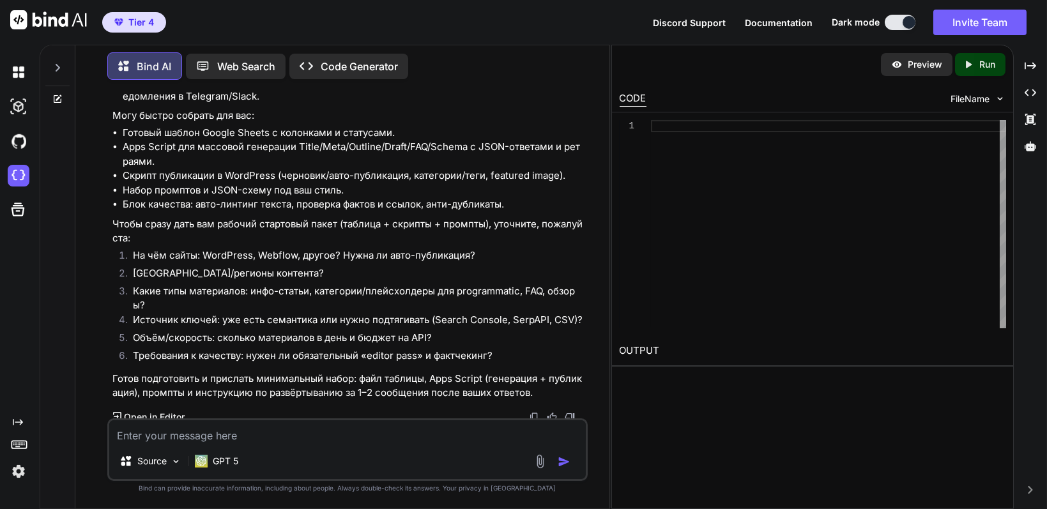
scroll to position [400, 0]
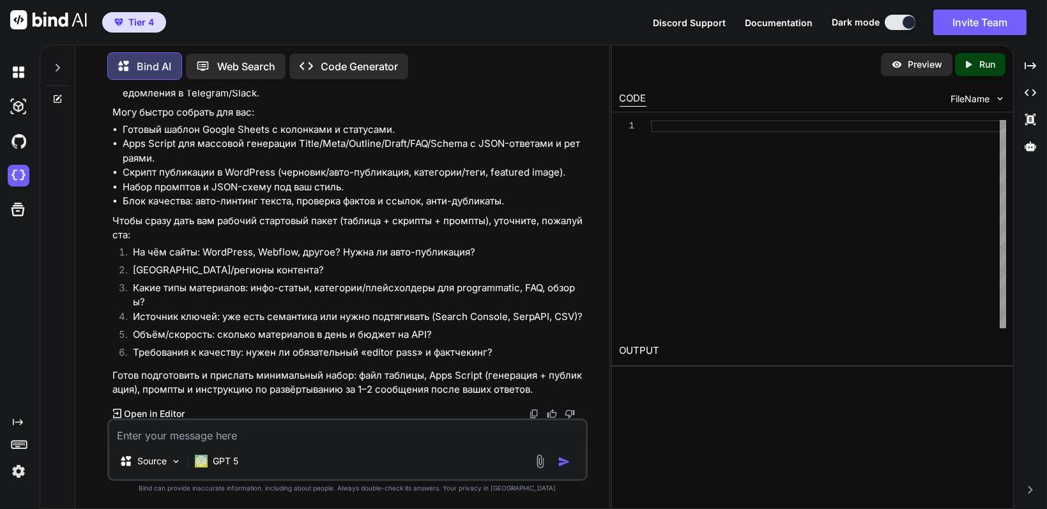
click at [171, 416] on p "Open in Editor" at bounding box center [154, 413] width 61 height 13
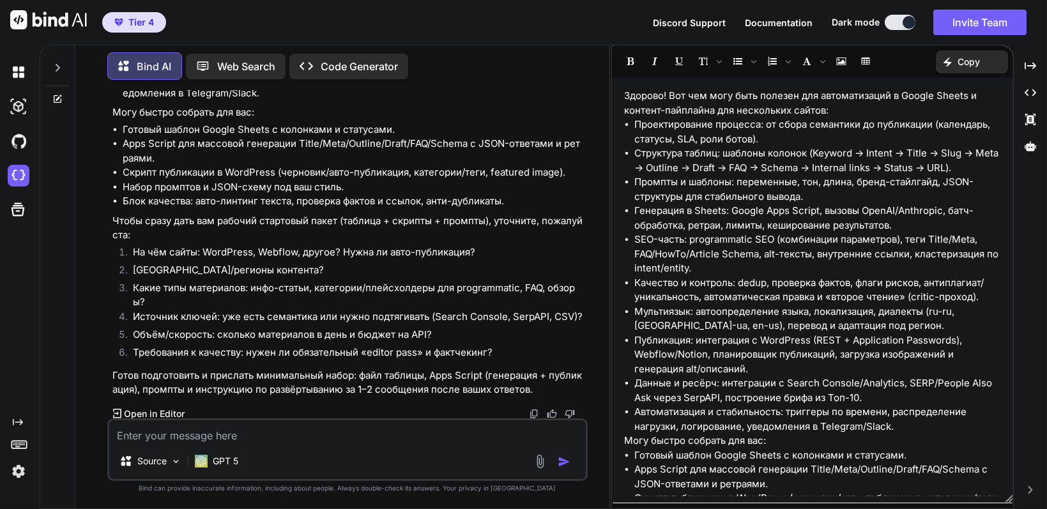
click at [743, 222] on li "Генерация в Sheets: Google Apps Script, вызовы OpenAI/Anthropic, батч-обработка…" at bounding box center [818, 218] width 366 height 29
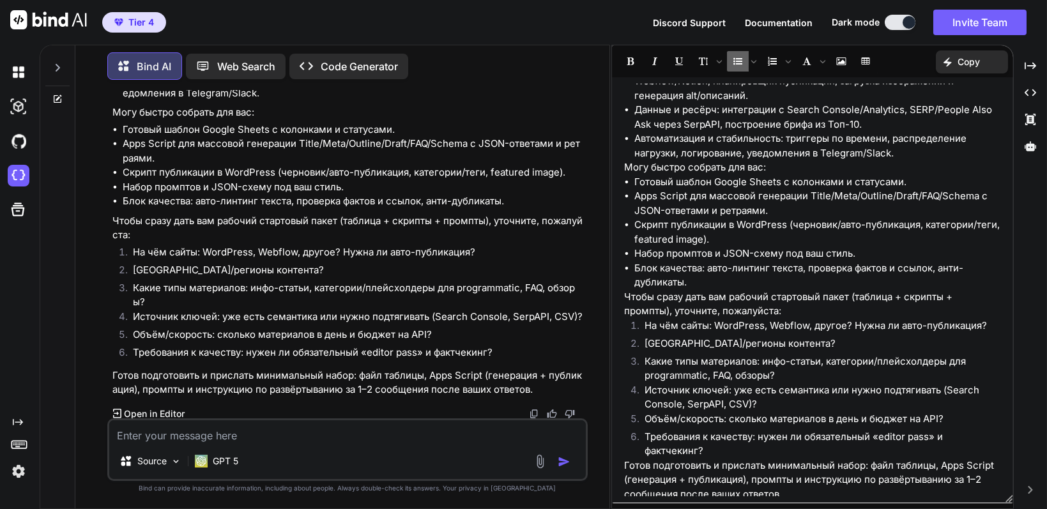
scroll to position [283, 0]
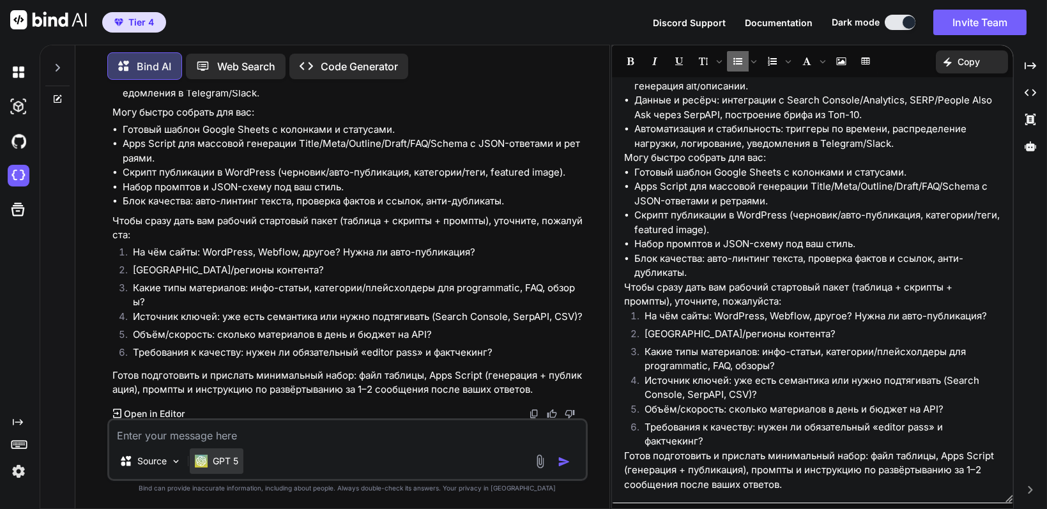
click at [222, 464] on p "GPT 5" at bounding box center [226, 461] width 26 height 13
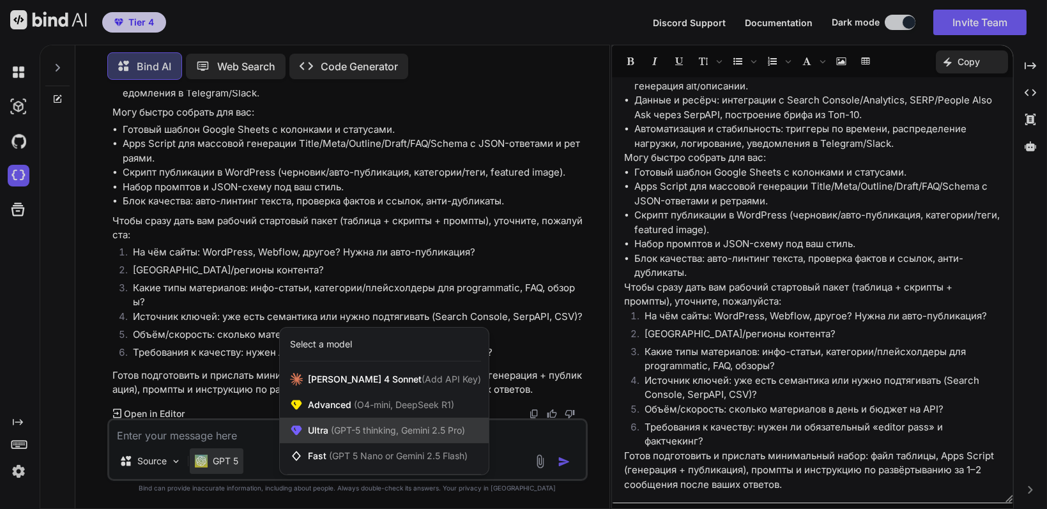
click at [375, 437] on span "Ultra (GPT-5 thinking, Gemini 2.5 Pro)" at bounding box center [386, 430] width 157 height 13
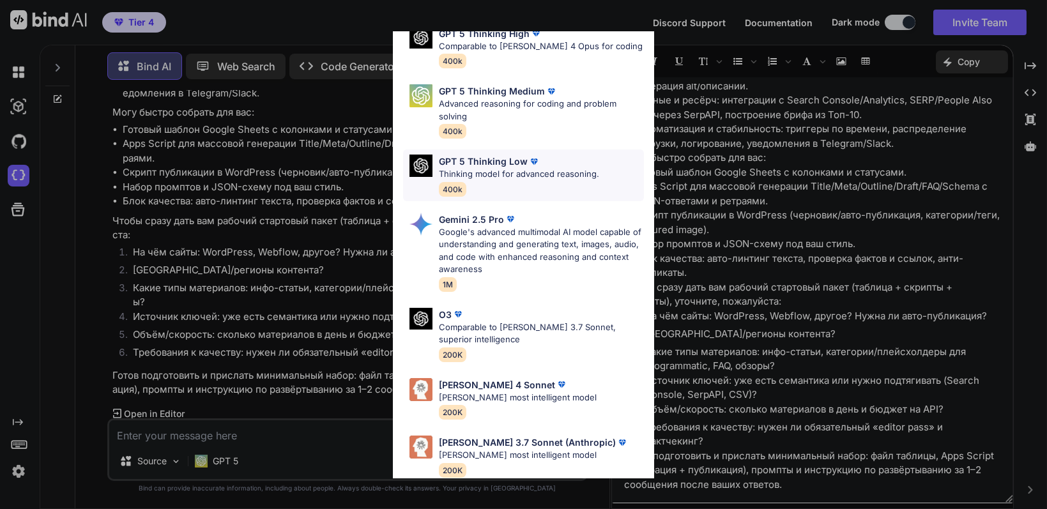
scroll to position [140, 0]
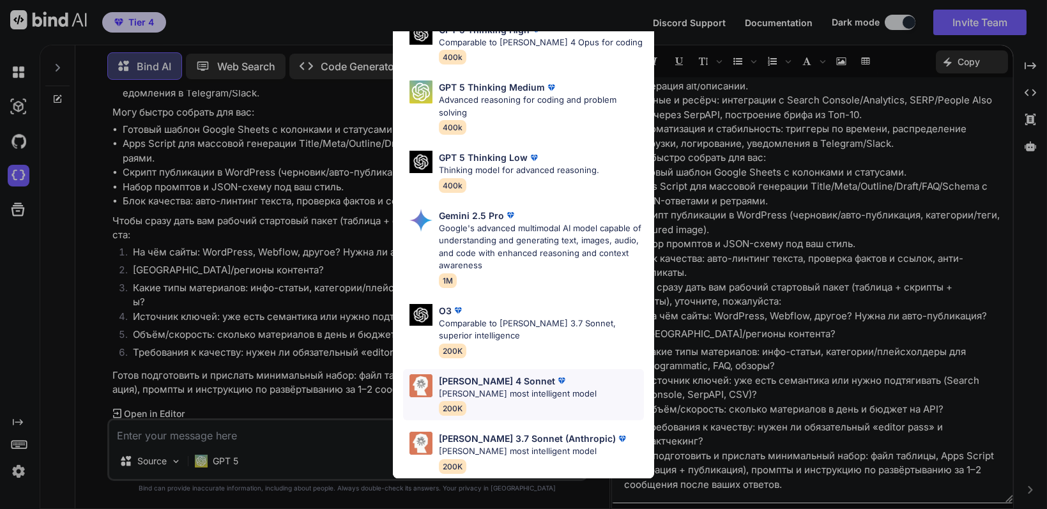
click at [502, 388] on p "[PERSON_NAME] most intelligent model" at bounding box center [518, 394] width 158 height 13
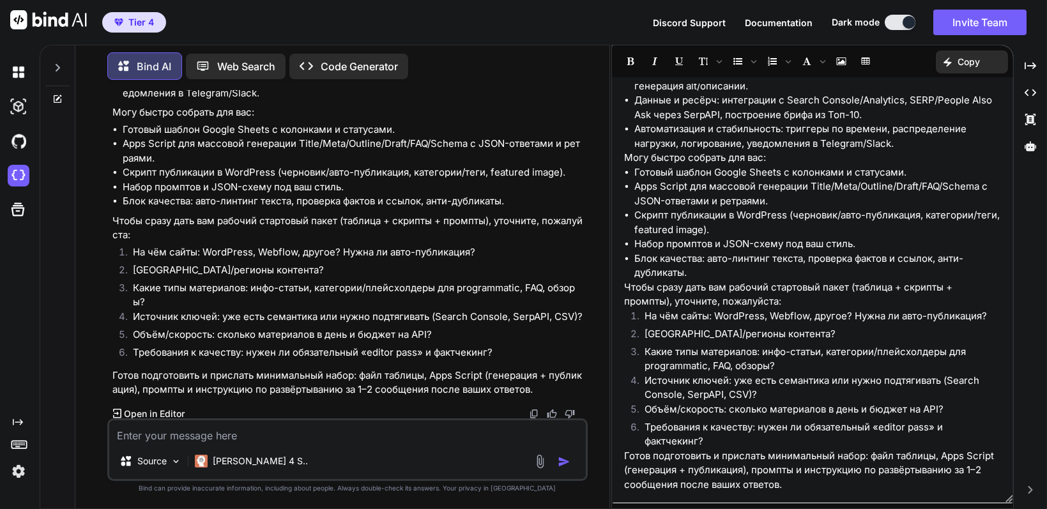
click at [327, 442] on textarea at bounding box center [347, 431] width 476 height 23
paste textarea "Lorem ipsumdolorsitam consecte adipis eli seddo eiusm. tem incidi utla etdolor …"
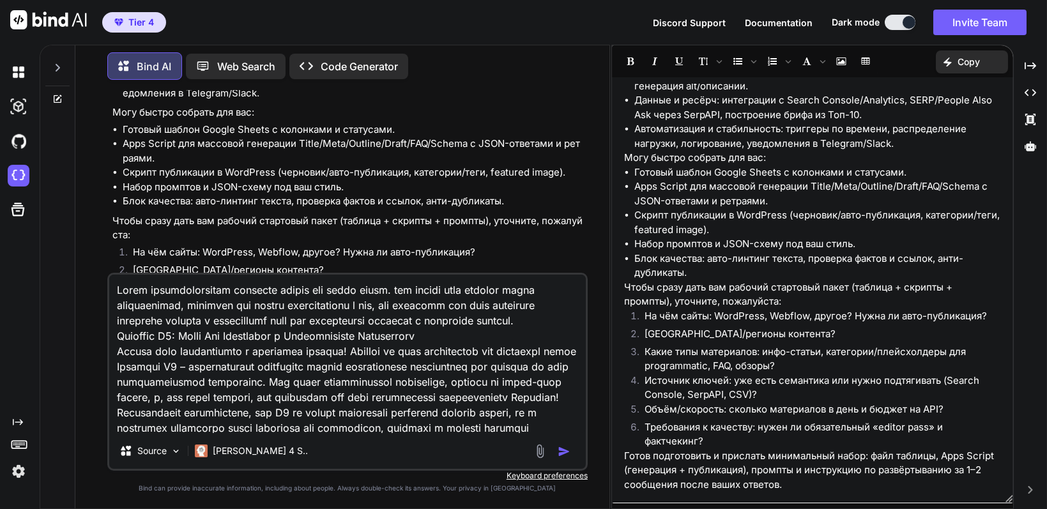
scroll to position [1319, 0]
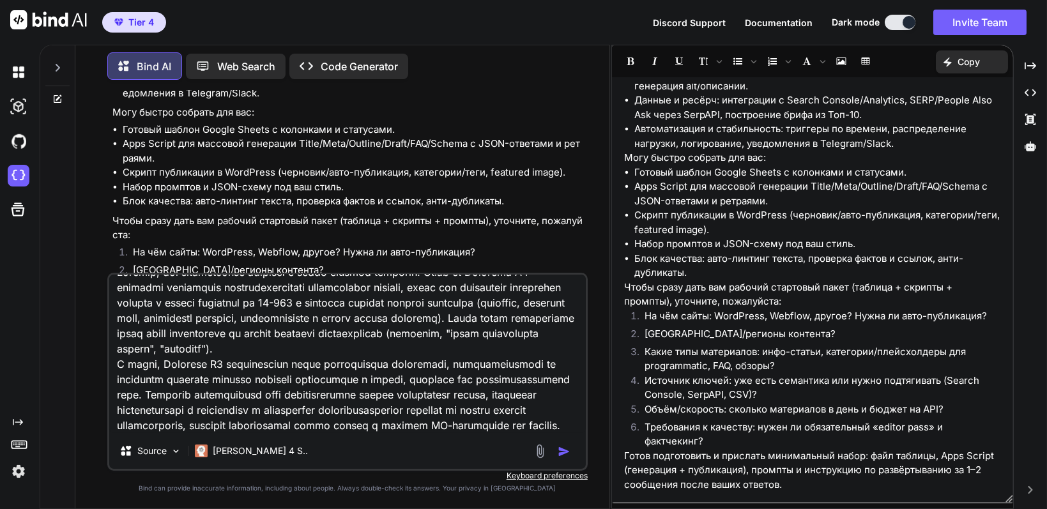
type textarea "Lorem ipsumdolorsitam consecte adipis eli seddo eiusm. tem incidi utla etdolor …"
click at [563, 451] on img "button" at bounding box center [564, 451] width 13 height 13
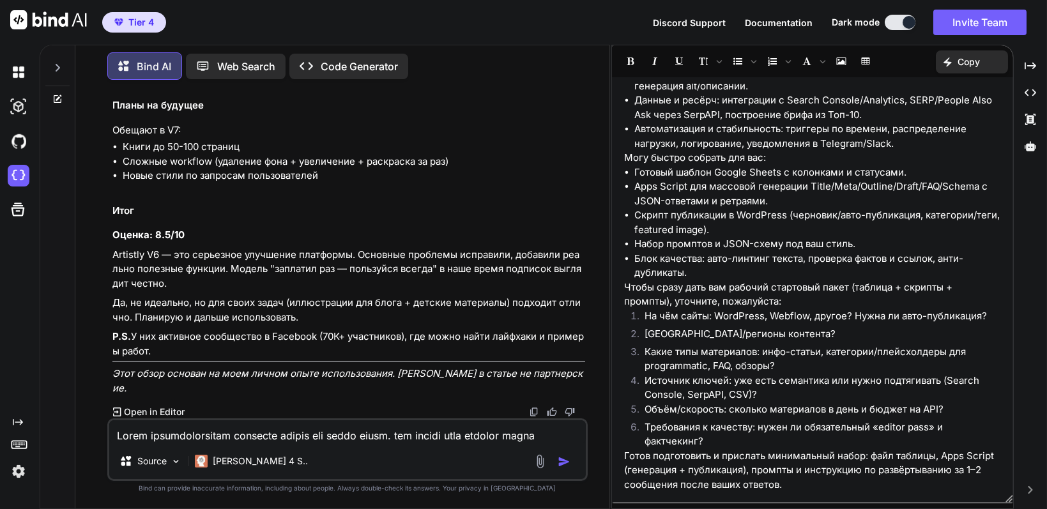
scroll to position [2828, 0]
click at [159, 414] on p "Open in Editor" at bounding box center [154, 412] width 61 height 13
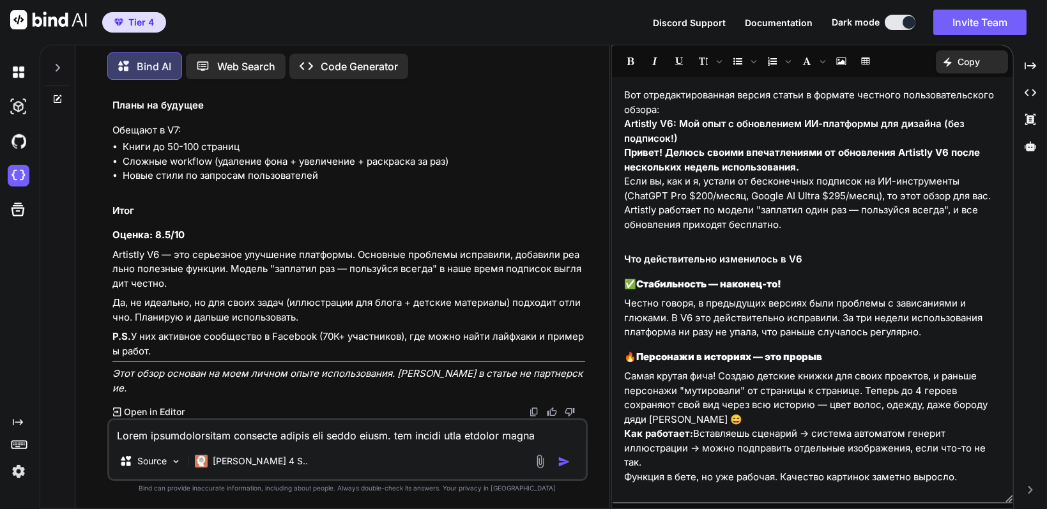
scroll to position [0, 0]
click at [701, 113] on p "Вот отредактированная версия статьи в формате честного пользовательского обзора:" at bounding box center [813, 103] width 376 height 29
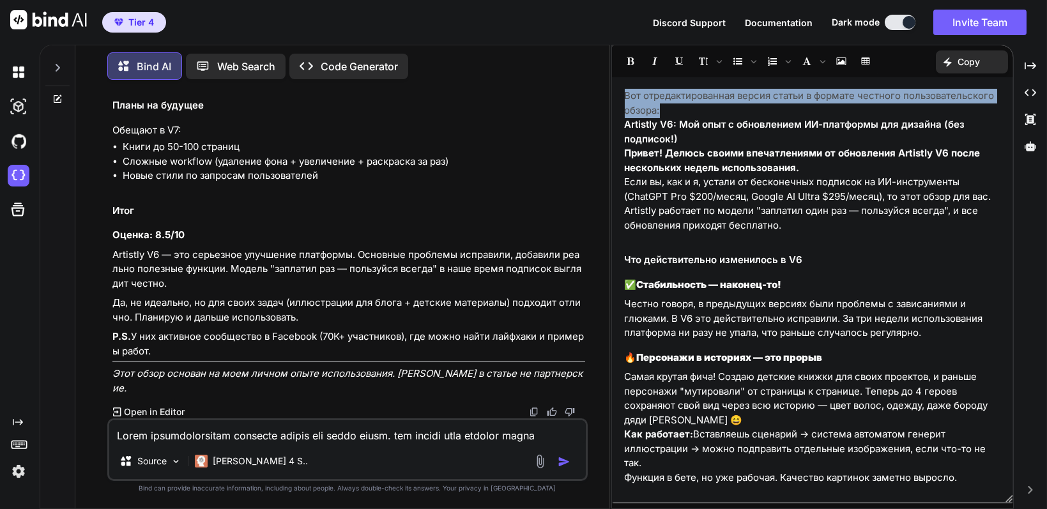
drag, startPoint x: 697, startPoint y: 112, endPoint x: 615, endPoint y: 98, distance: 82.8
click at [615, 98] on div "Вот отредактированная версия статьи в формате честного пользовательского обзора…" at bounding box center [813, 290] width 402 height 413
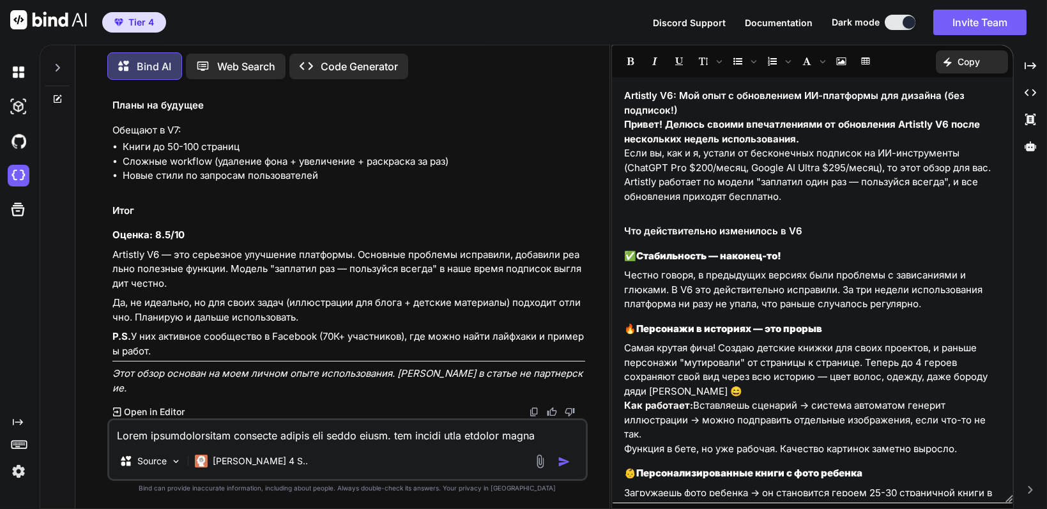
click at [683, 114] on h1 "Artistly V6: Мой опыт с обновлением ИИ-платформы для дизайна (без подписок!)" at bounding box center [813, 103] width 376 height 29
click at [817, 64] on span "Font family" at bounding box center [822, 61] width 10 height 20
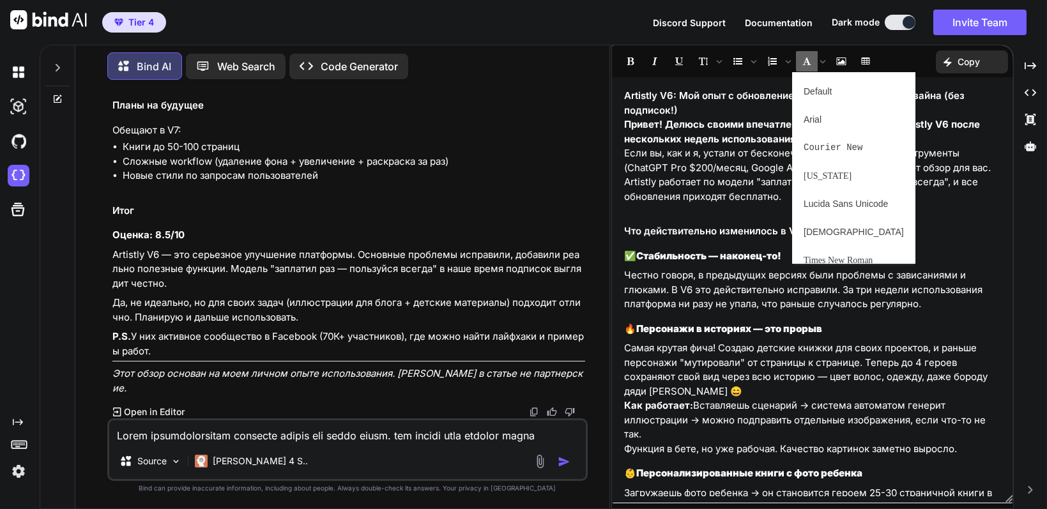
click at [690, 130] on strong "Привет! Делюсь своими впечатлениями от обновления Artistly V6 после нескольких …" at bounding box center [803, 131] width 356 height 27
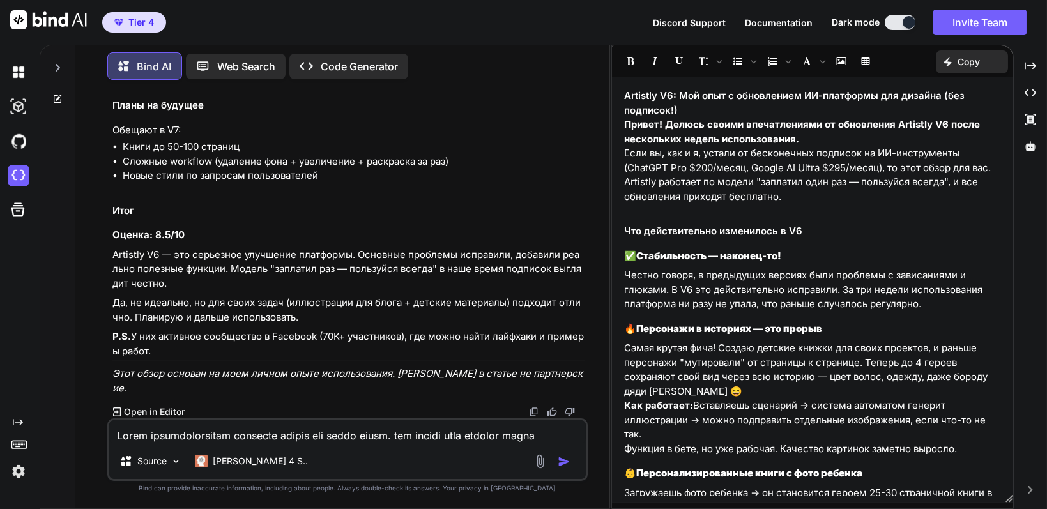
click at [687, 106] on h1 "Artistly V6: Мой опыт с обновлением ИИ-платформы для дизайна (без подписок!)" at bounding box center [813, 103] width 376 height 29
click at [719, 63] on icon "Font size" at bounding box center [719, 61] width 6 height 6
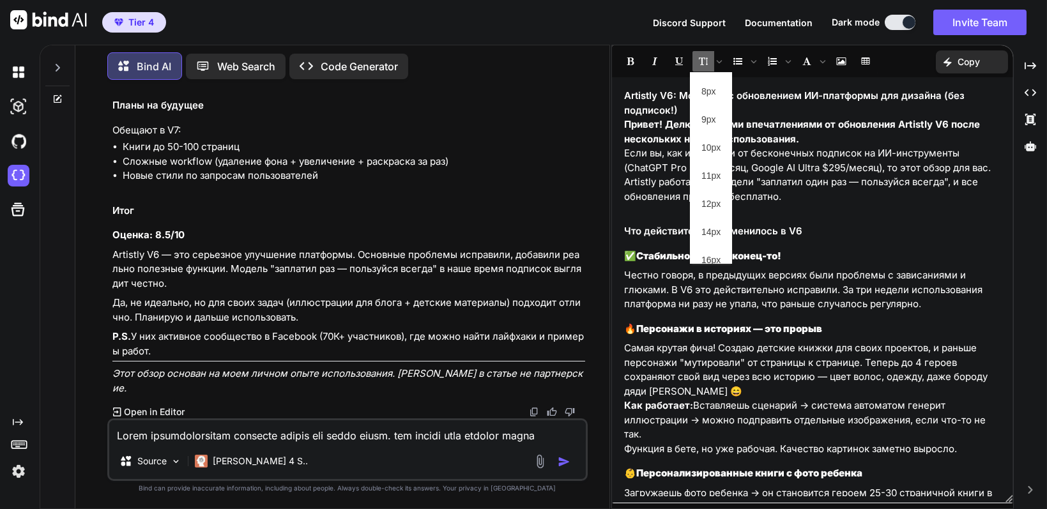
click at [778, 91] on h1 "Artistly V6: Мой опыт с обновлением ИИ-платформы для дизайна (без подписок!)" at bounding box center [813, 103] width 376 height 29
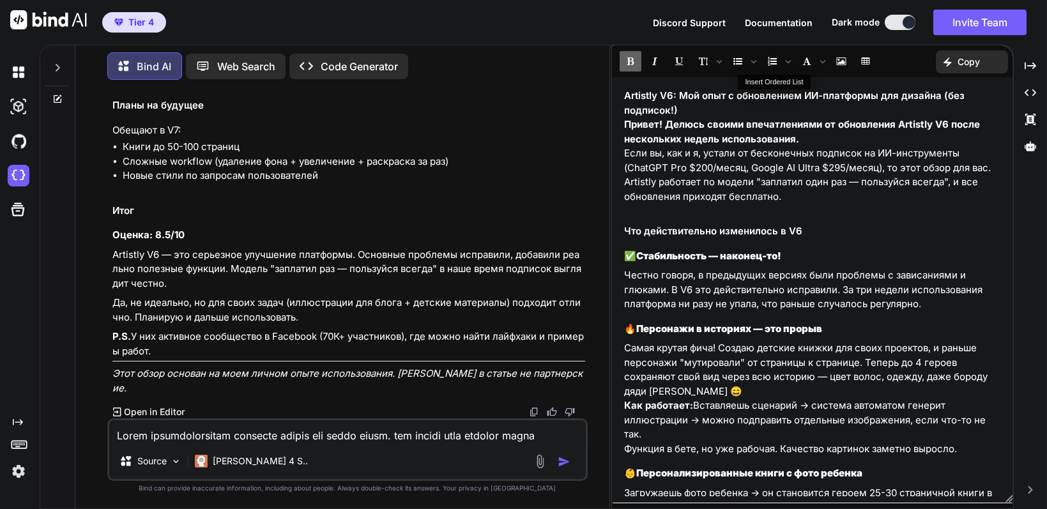
click at [782, 257] on strong "Стабильность — наконец-то!" at bounding box center [709, 256] width 145 height 12
click at [810, 273] on p "Честно говоря, в предыдущих версиях были проблемы с зависаниями и глюками. В V6…" at bounding box center [813, 289] width 376 height 43
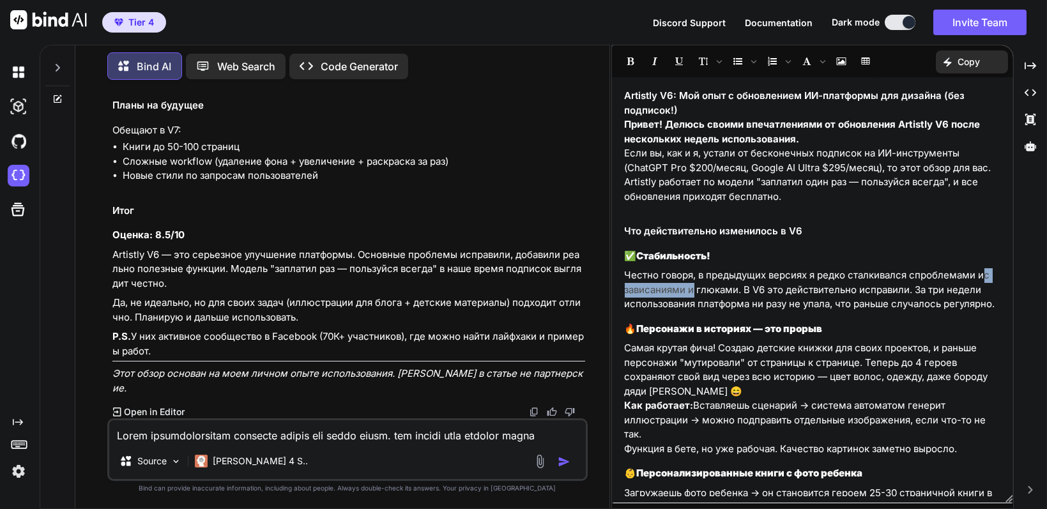
click at [688, 289] on p "Честно говоря, в предыдущих версиях я редко сталкивался с проблемами и с зависа…" at bounding box center [813, 289] width 376 height 43
click at [702, 285] on p "Честно говоря, в предыдущих версиях я редко сталкивался с проблемами и глюками.…" at bounding box center [813, 289] width 376 height 43
click at [696, 291] on p "Честно говоря, в предыдущих версиях я редко сталкивался с проблемами и глюками.…" at bounding box center [813, 289] width 376 height 43
click at [675, 288] on p "Честно говоря, в предыдущих версиях я редко сталкивался с проблемами и глюками.…" at bounding box center [813, 289] width 376 height 43
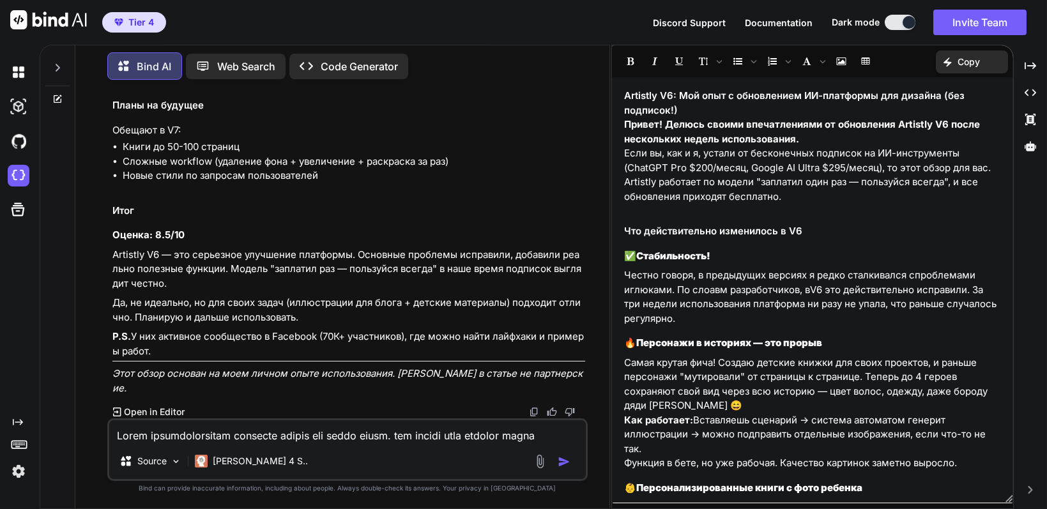
click at [704, 292] on p "Честно говоря, в предыдущих версиях я редко сталкивался с проблемами и глюками.…" at bounding box center [813, 296] width 376 height 57
click at [709, 291] on p "Честно говоря, в предыдущих версиях я редко сталкивался с проблемами и глюками.…" at bounding box center [813, 296] width 376 height 57
click at [825, 291] on p "Честно говоря, в предыдущих версиях я редко сталкивался с проблемами и глюками.…" at bounding box center [813, 296] width 376 height 57
drag, startPoint x: 638, startPoint y: 307, endPoint x: 625, endPoint y: 307, distance: 12.8
click at [625, 307] on p "Честно говоря, в предыдущих версиях я редко сталкивался с проблемами и глюками.…" at bounding box center [813, 296] width 376 height 57
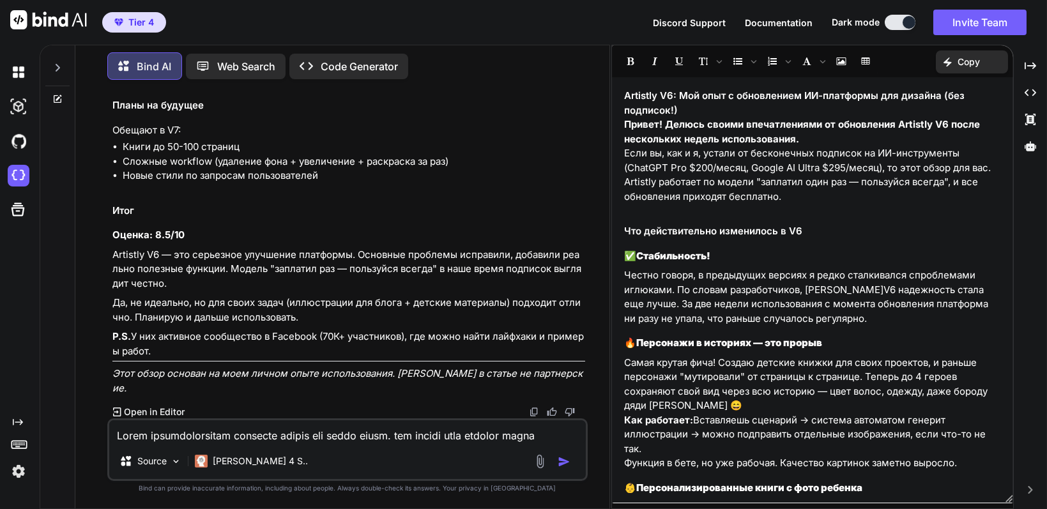
click at [658, 323] on p "Честно говоря, в предыдущих версиях я редко сталкивался с проблемами и глюками.…" at bounding box center [813, 296] width 376 height 57
drag, startPoint x: 651, startPoint y: 320, endPoint x: 812, endPoint y: 320, distance: 160.9
click at [812, 320] on p "Честно говоря, в предыдущих версиях я редко сталкивался с проблемами и глюками.…" at bounding box center [813, 296] width 376 height 57
click at [715, 323] on p "Честно говоря, в предыдущих версиях я редко сталкивался с проблемами и глюками.…" at bounding box center [813, 296] width 376 height 57
click at [644, 345] on strong "Персонажи в историях — это прорыв" at bounding box center [730, 343] width 186 height 12
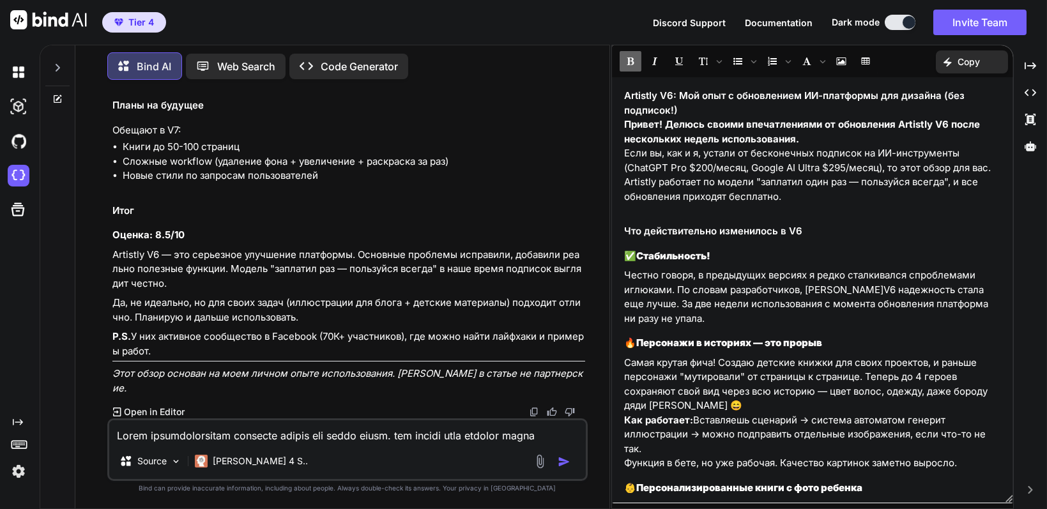
click at [643, 345] on strong "Персонажи в историях — это прорыв" at bounding box center [730, 343] width 186 height 12
click at [722, 364] on p "Самая крутая фича! Создаю детские книжки для своих проектов, и раньше персонажи…" at bounding box center [813, 384] width 376 height 57
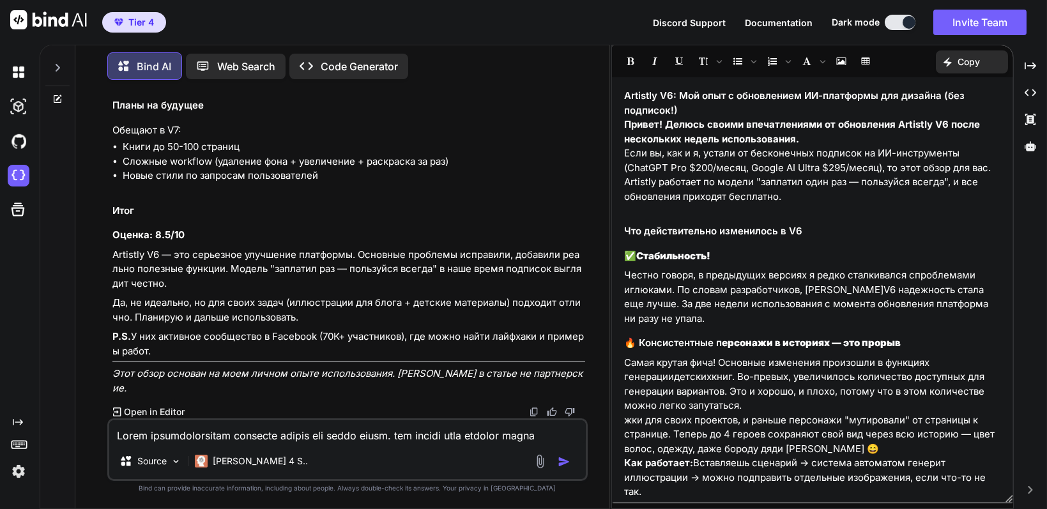
scroll to position [2828, 0]
click at [984, 61] on div "Created with Pixso. Copy" at bounding box center [972, 61] width 72 height 23
click at [944, 119] on span "Copy Content" at bounding box center [940, 116] width 58 height 13
click at [976, 60] on p "Copy" at bounding box center [968, 62] width 22 height 13
click at [952, 111] on span "Copy Content" at bounding box center [940, 116] width 58 height 13
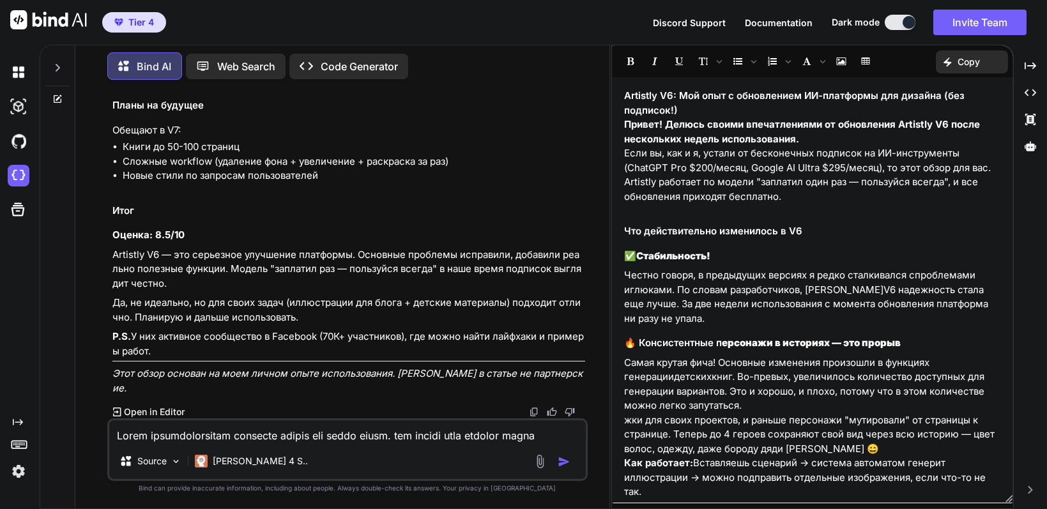
drag, startPoint x: 624, startPoint y: 96, endPoint x: 748, endPoint y: 405, distance: 332.4
click at [748, 405] on div "Artistly V6: Мой опыт с обновлением ИИ-платформы для дизайна (без подписок!) Пр…" at bounding box center [813, 290] width 402 height 413
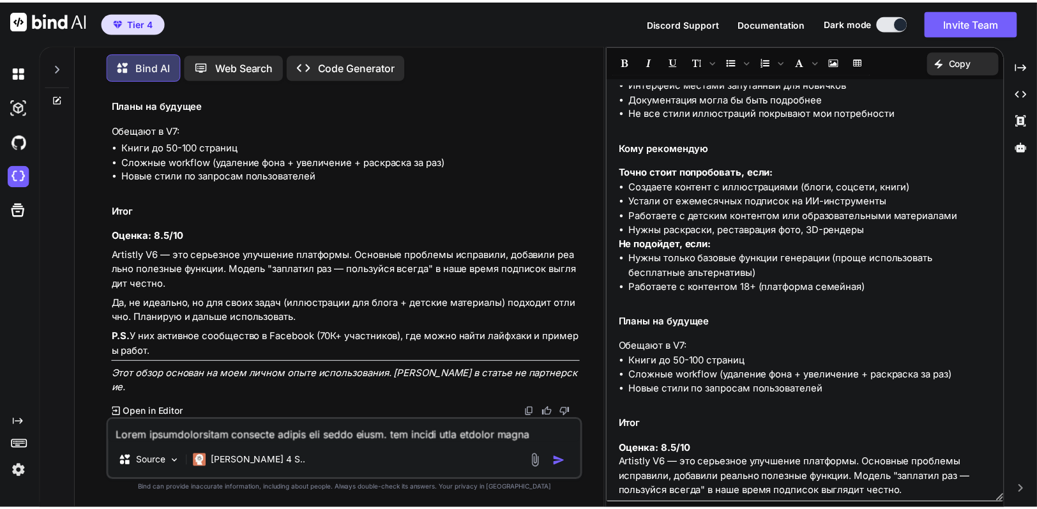
scroll to position [988, 0]
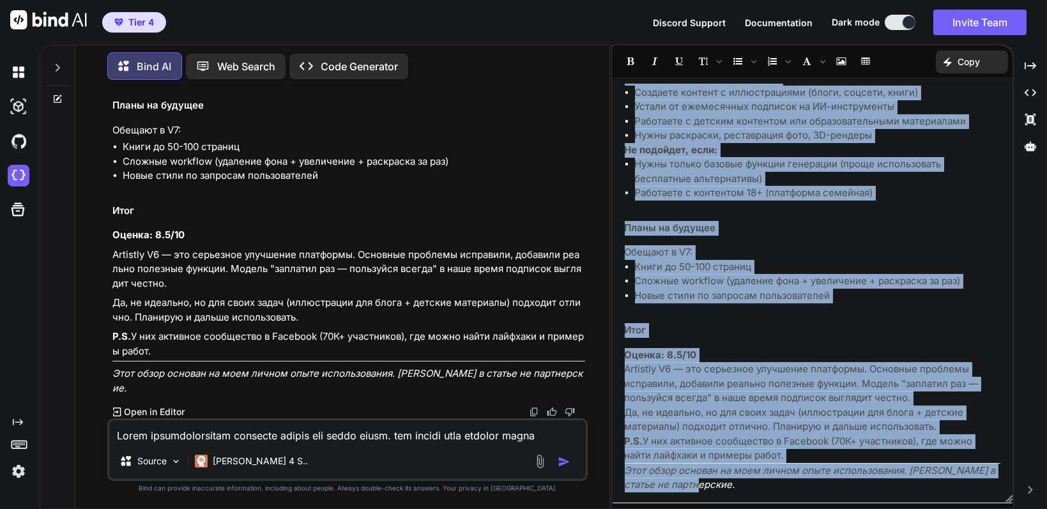
click at [721, 481] on p "Этот обзор основан на моем личном опыте использования. [PERSON_NAME] в статье н…" at bounding box center [813, 478] width 376 height 29
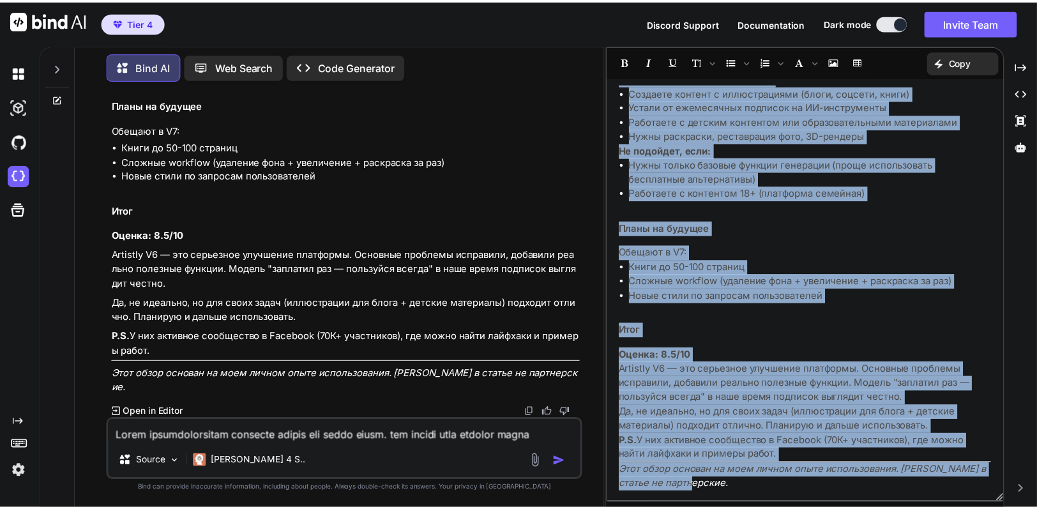
scroll to position [2853, 0]
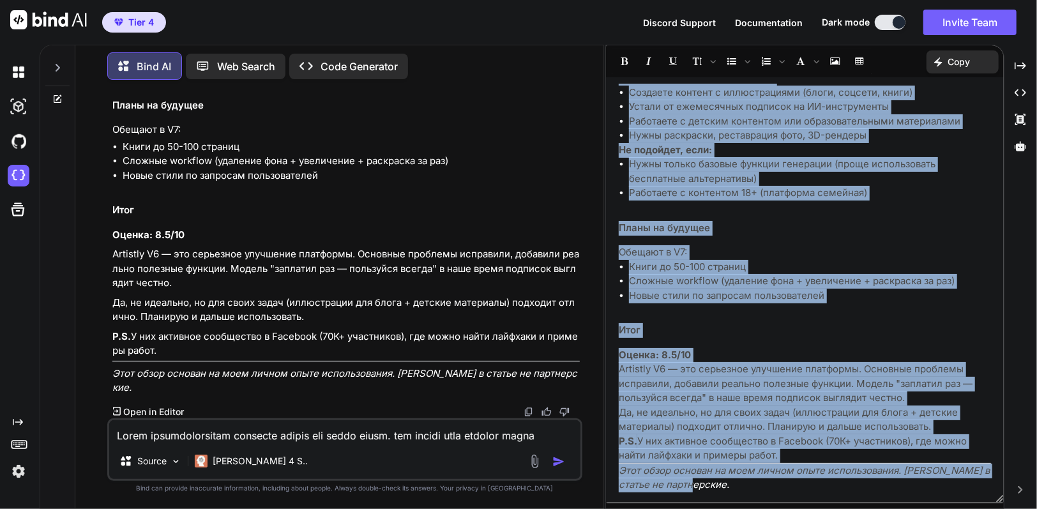
copy div "Loremips D6: Sit amet c adipiscinge SE-doeiusmod tem incidid (utl etdolore!) Ma…"
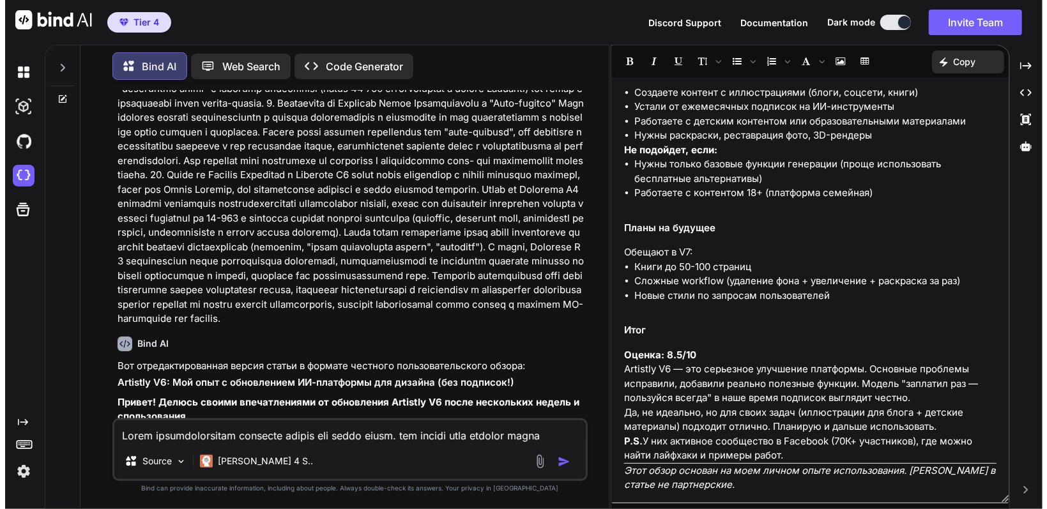
scroll to position [1502, 0]
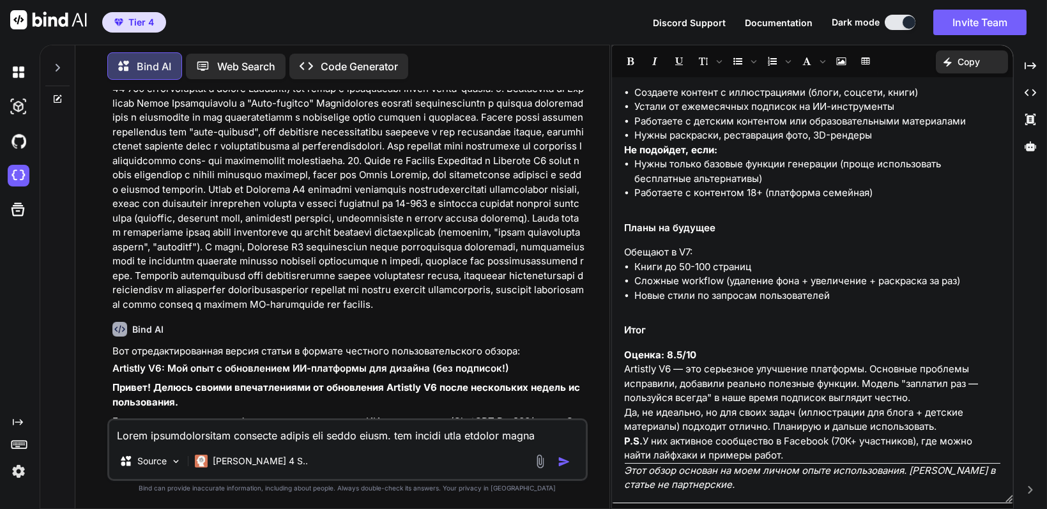
click at [234, 436] on textarea at bounding box center [347, 431] width 476 height 23
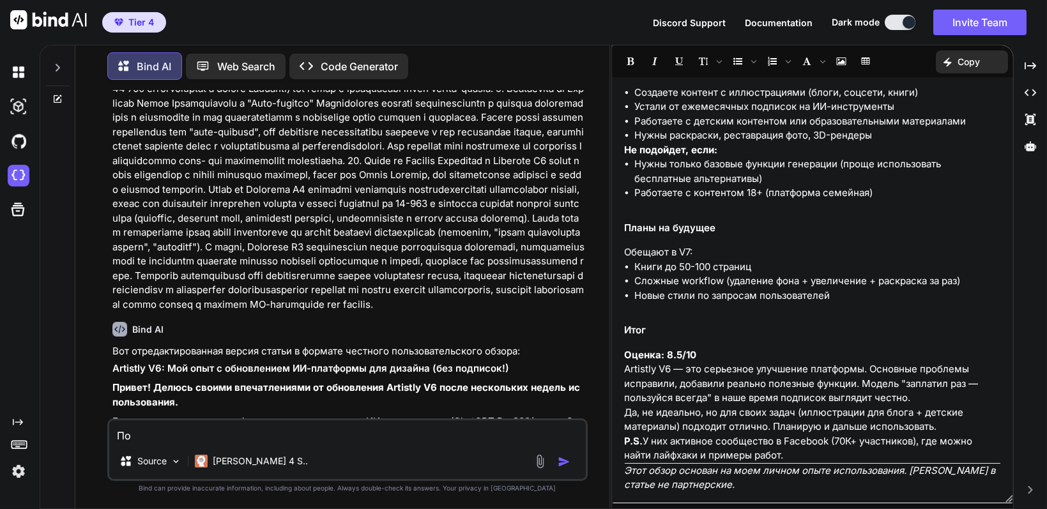
type textarea "П"
type textarea "Напиши метаданные для этой статьи, подбери СЕО ключевые слова"
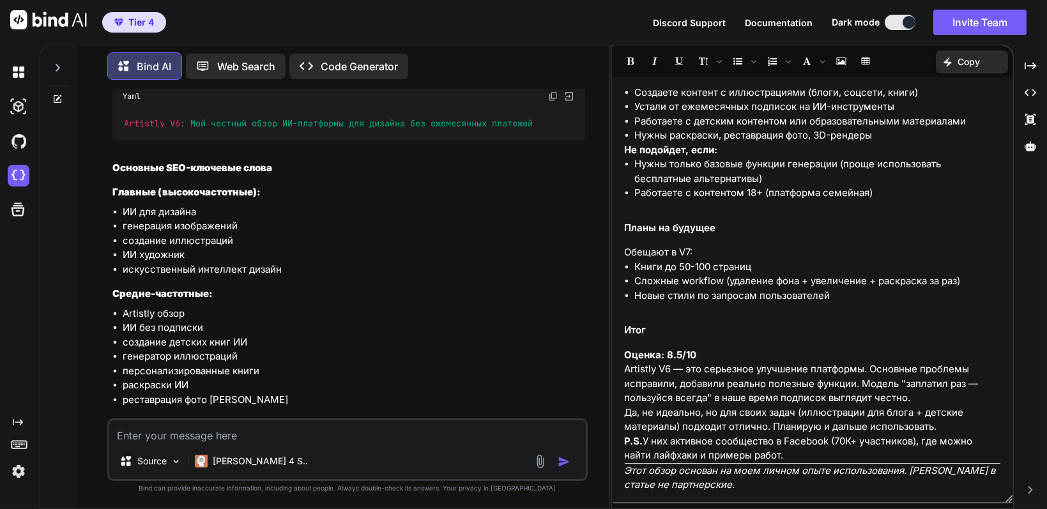
scroll to position [3411, 0]
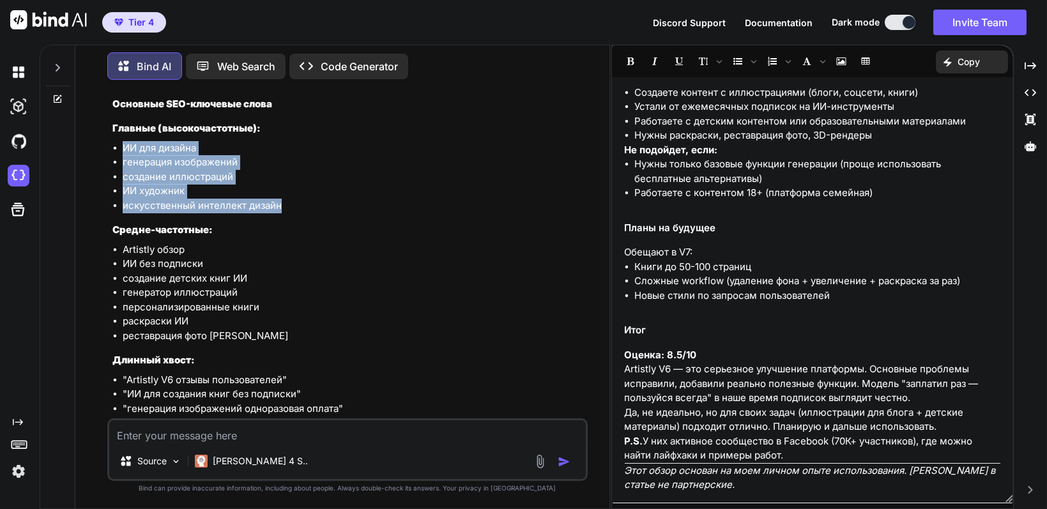
drag, startPoint x: 126, startPoint y: 218, endPoint x: 281, endPoint y: 282, distance: 168.1
click at [281, 213] on ul "ИИ для дизайна генерация изображений создание иллюстраций ИИ художник искусстве…" at bounding box center [348, 177] width 473 height 72
copy ul "ИИ для дизайна генерация изображений создание иллюстраций ИИ художник искусстве…"
